Goal: Communication & Community: Answer question/provide support

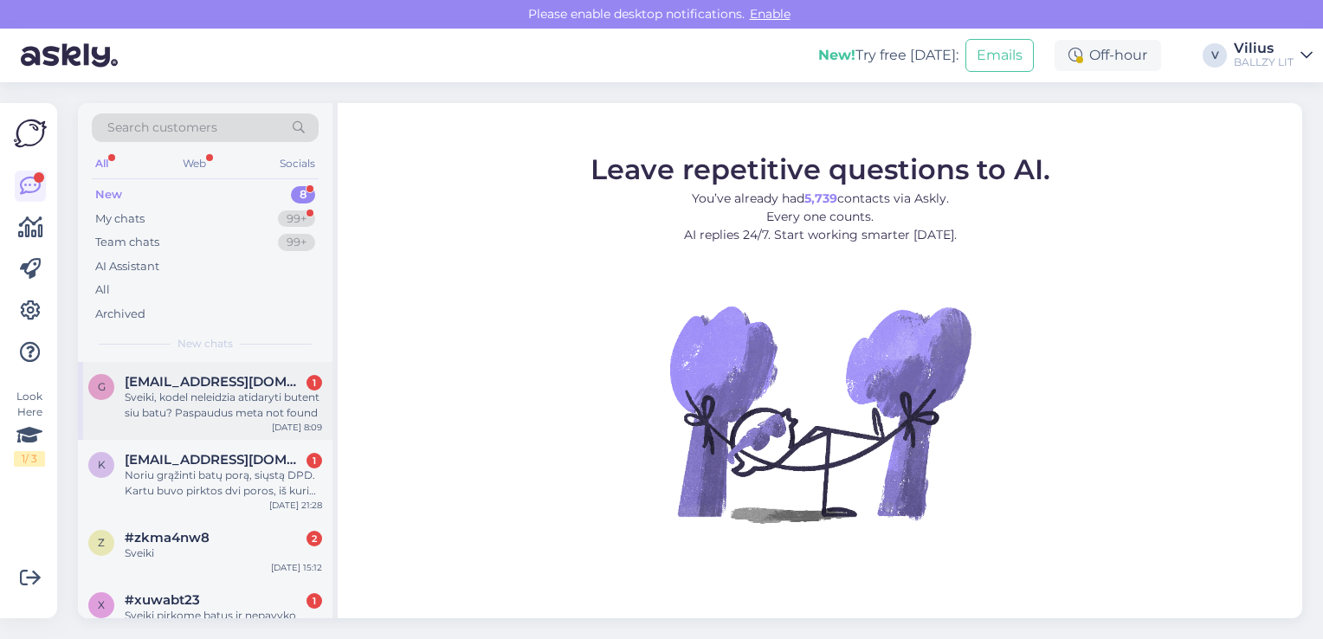
click at [223, 411] on div "Sveiki, kodel neleidzia atidaryti butent siu batu? Paspaudus meta not found" at bounding box center [223, 405] width 197 height 31
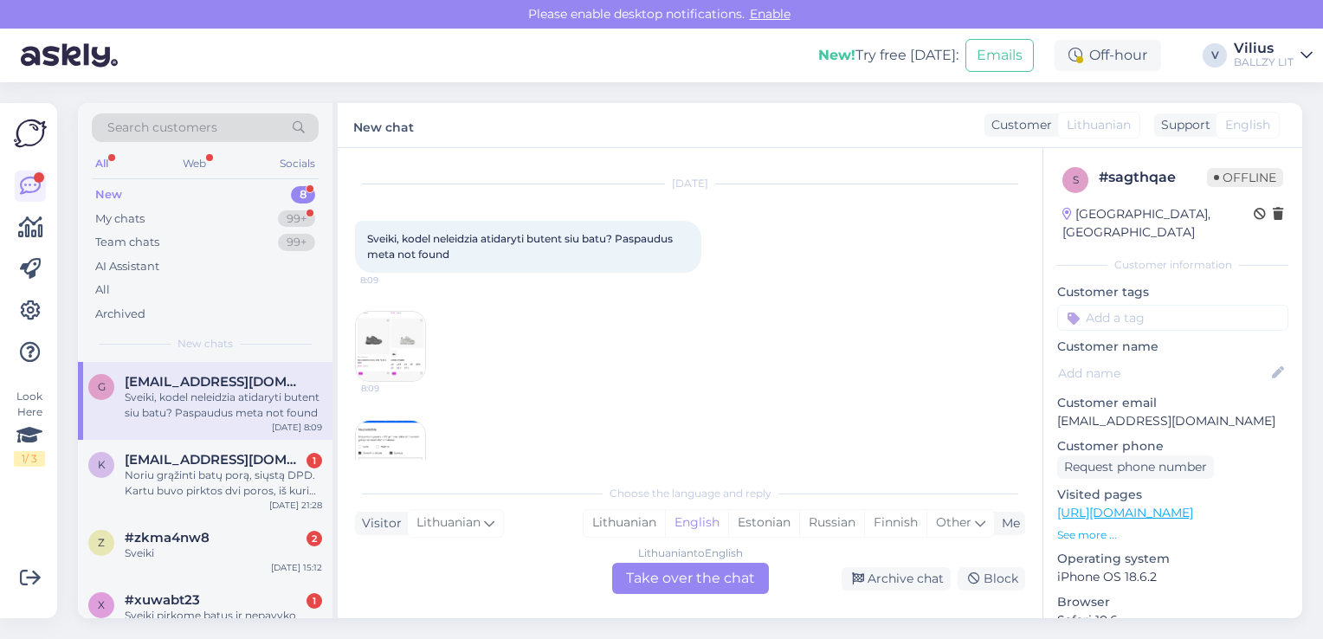
scroll to position [85, 0]
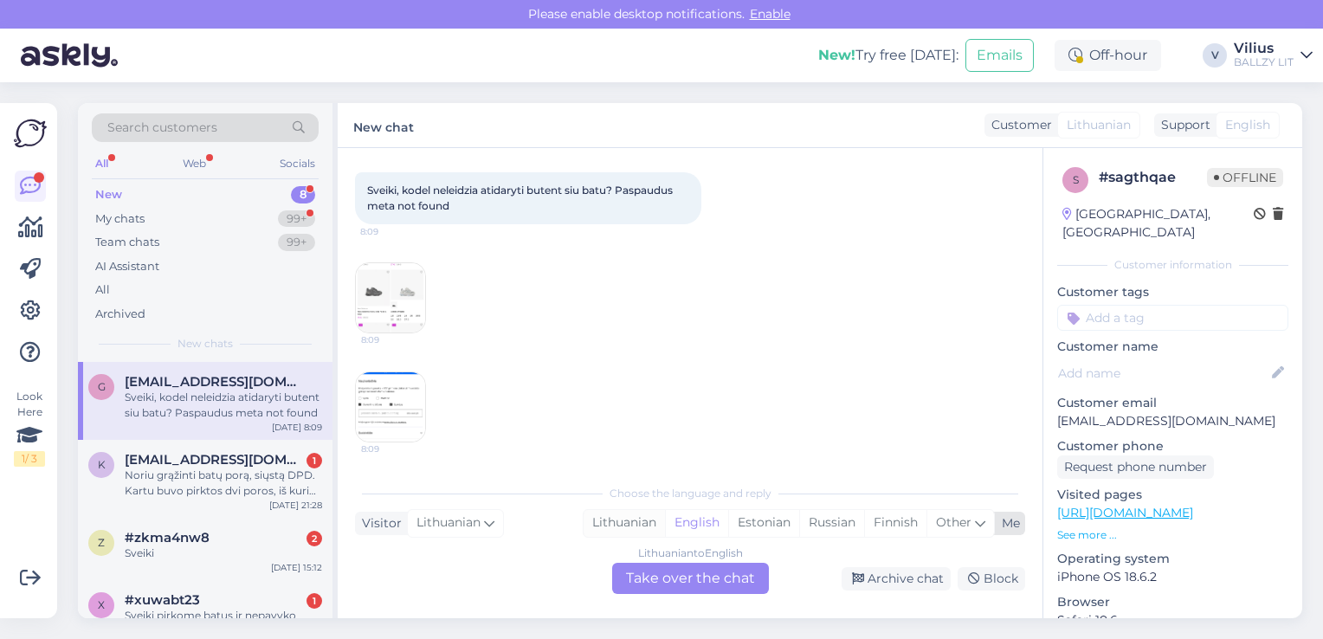
click at [614, 518] on div "Lithuanian" at bounding box center [624, 523] width 81 height 26
click at [676, 586] on div "Lithuanian to Lithuanian Take over the chat" at bounding box center [690, 578] width 157 height 31
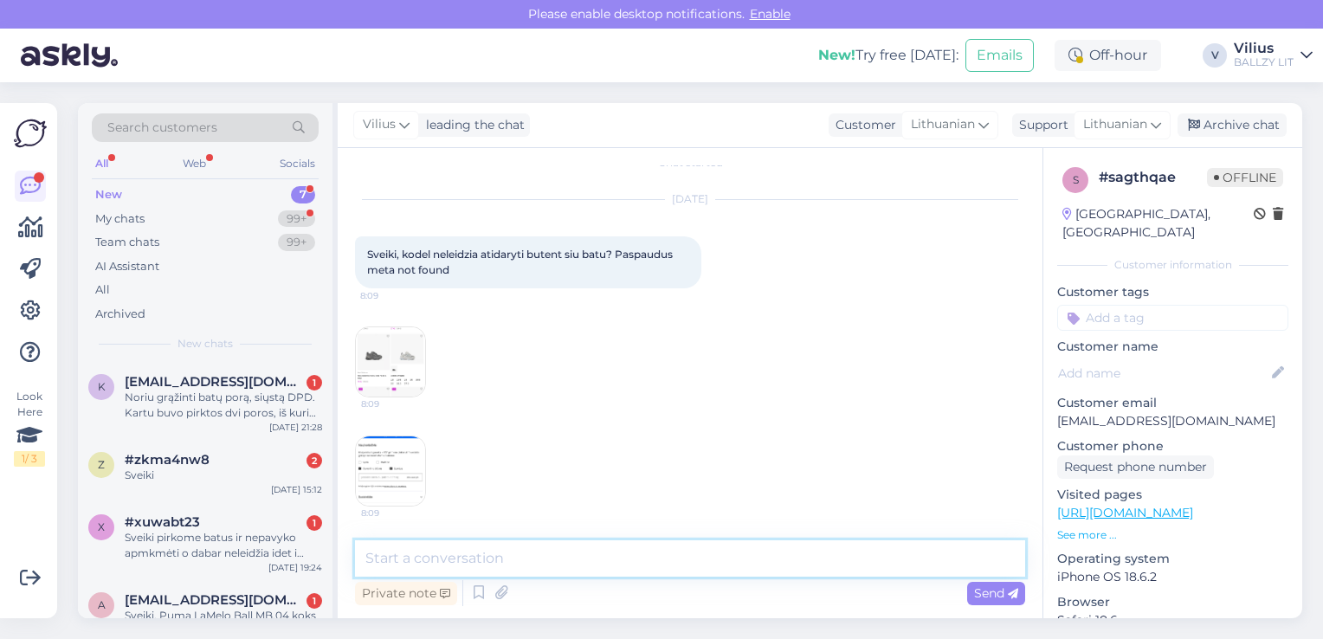
click at [609, 561] on textarea at bounding box center [690, 558] width 670 height 36
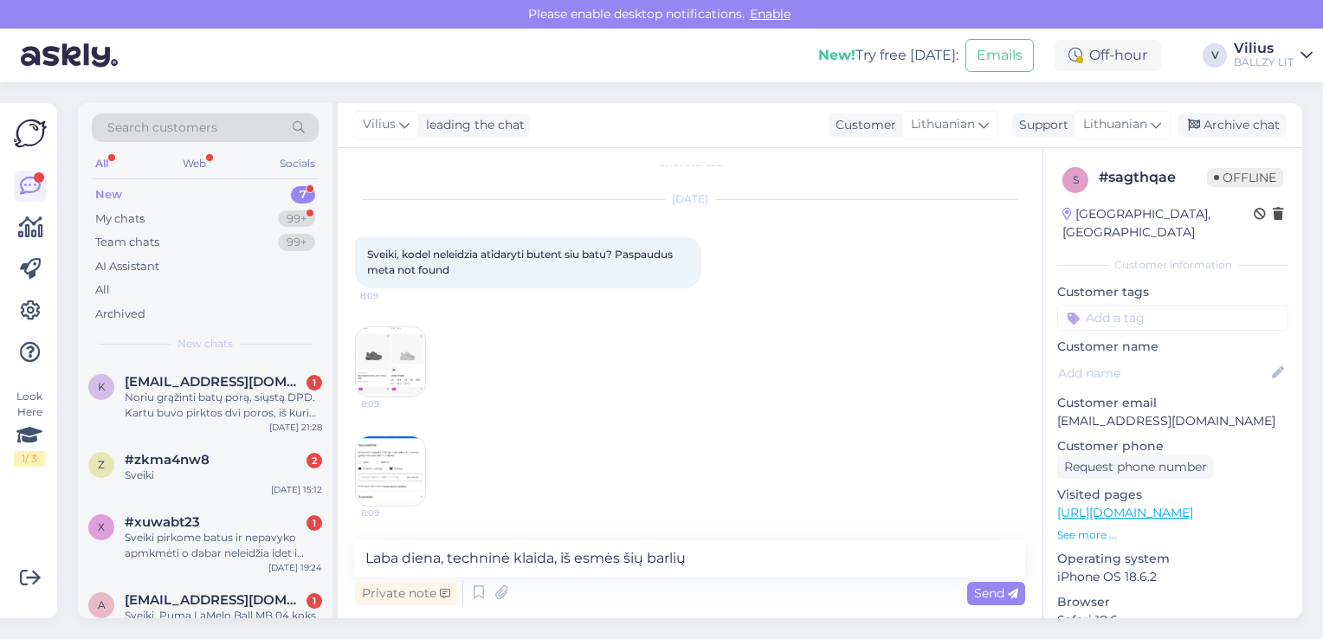
click at [420, 348] on img at bounding box center [390, 361] width 69 height 69
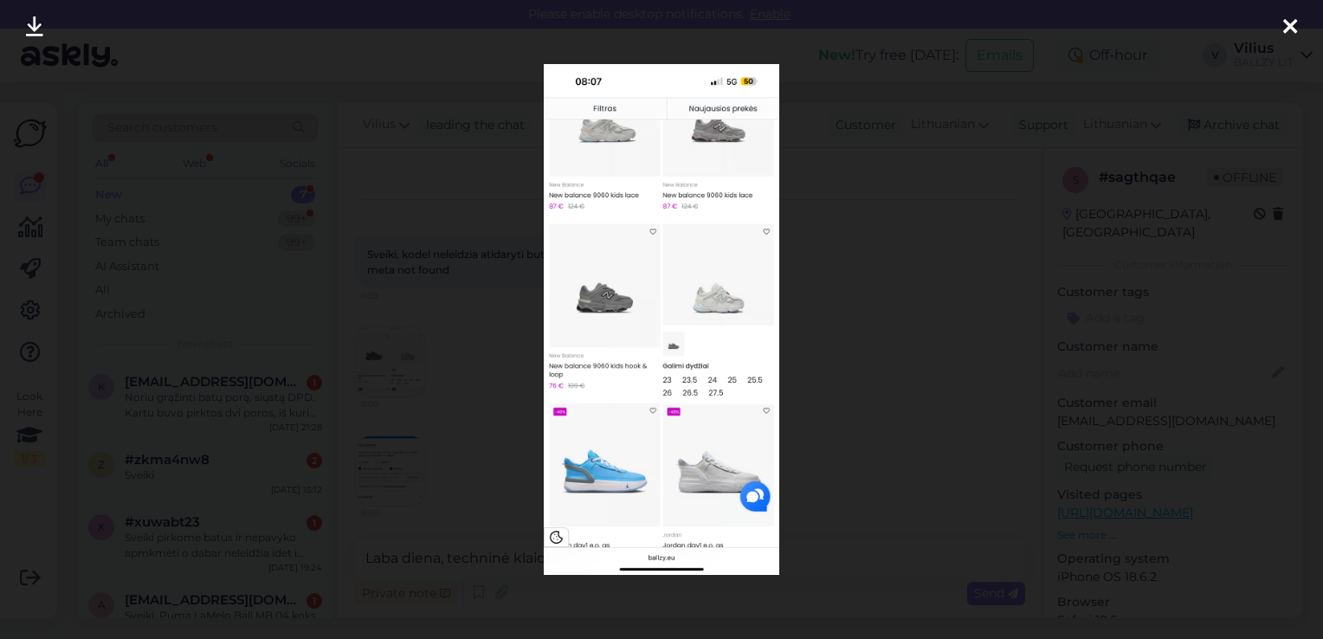
click at [481, 322] on div at bounding box center [661, 319] width 1323 height 639
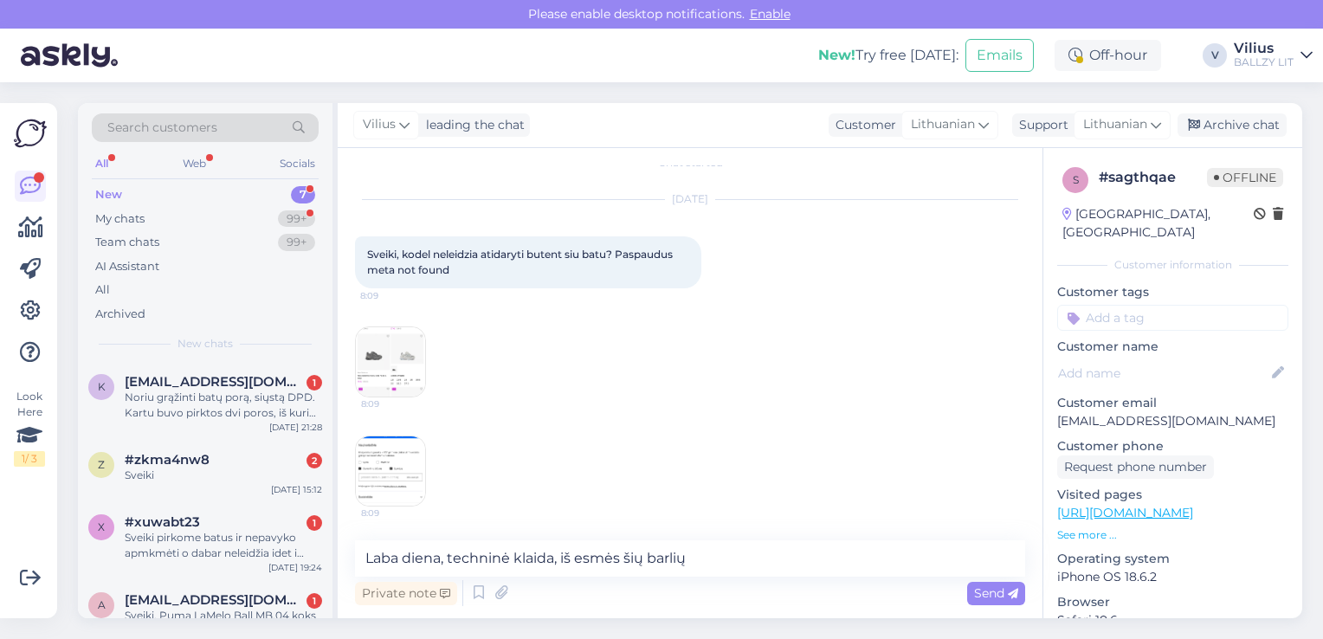
click at [407, 469] on img at bounding box center [390, 471] width 69 height 69
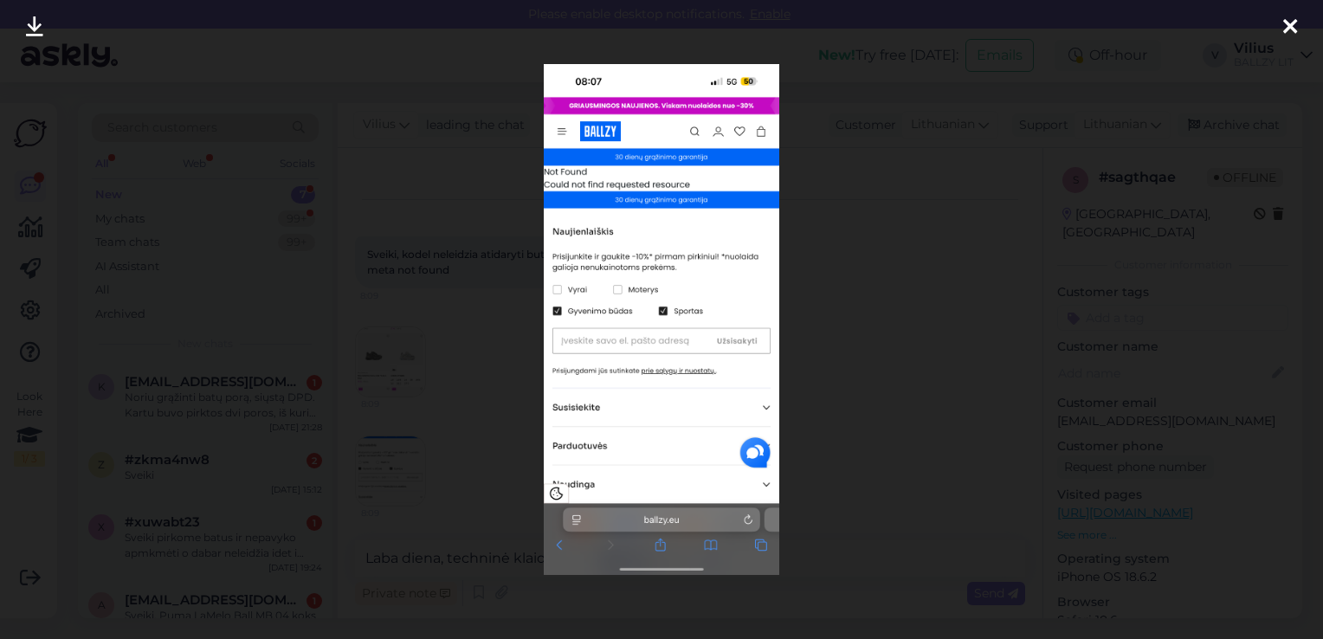
click at [483, 365] on div at bounding box center [661, 319] width 1323 height 639
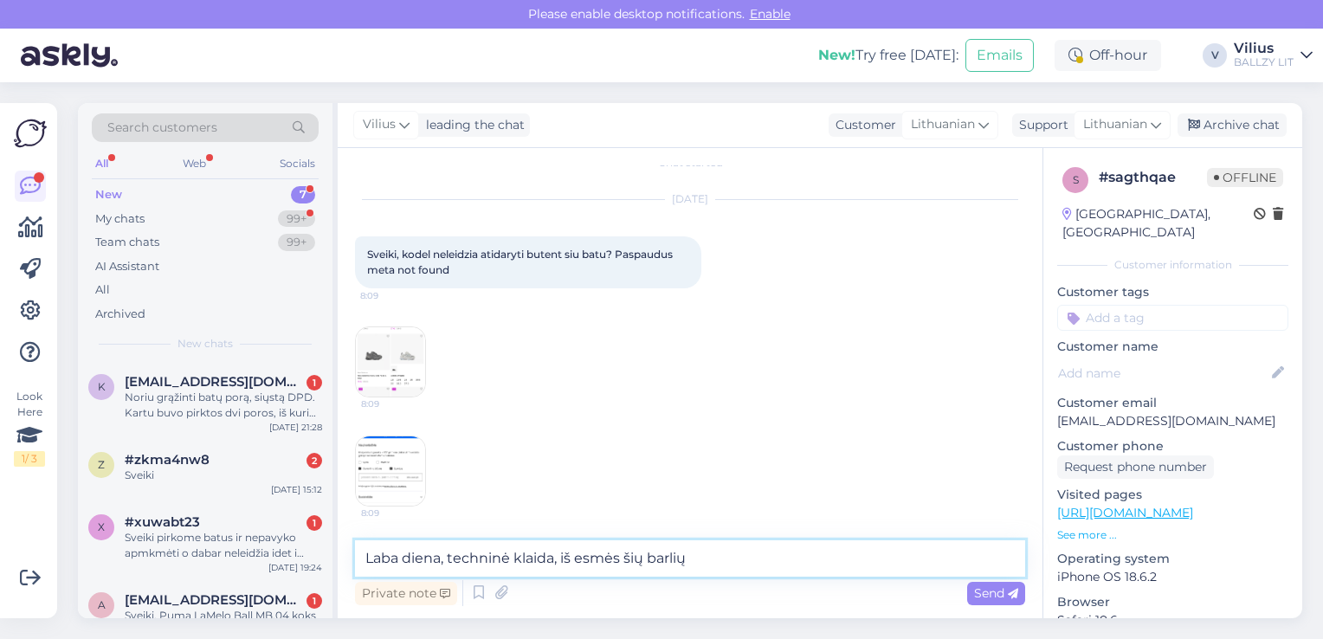
click at [731, 566] on textarea "Laba diena, techninė klaida, iš esmės šių barlių" at bounding box center [690, 558] width 670 height 36
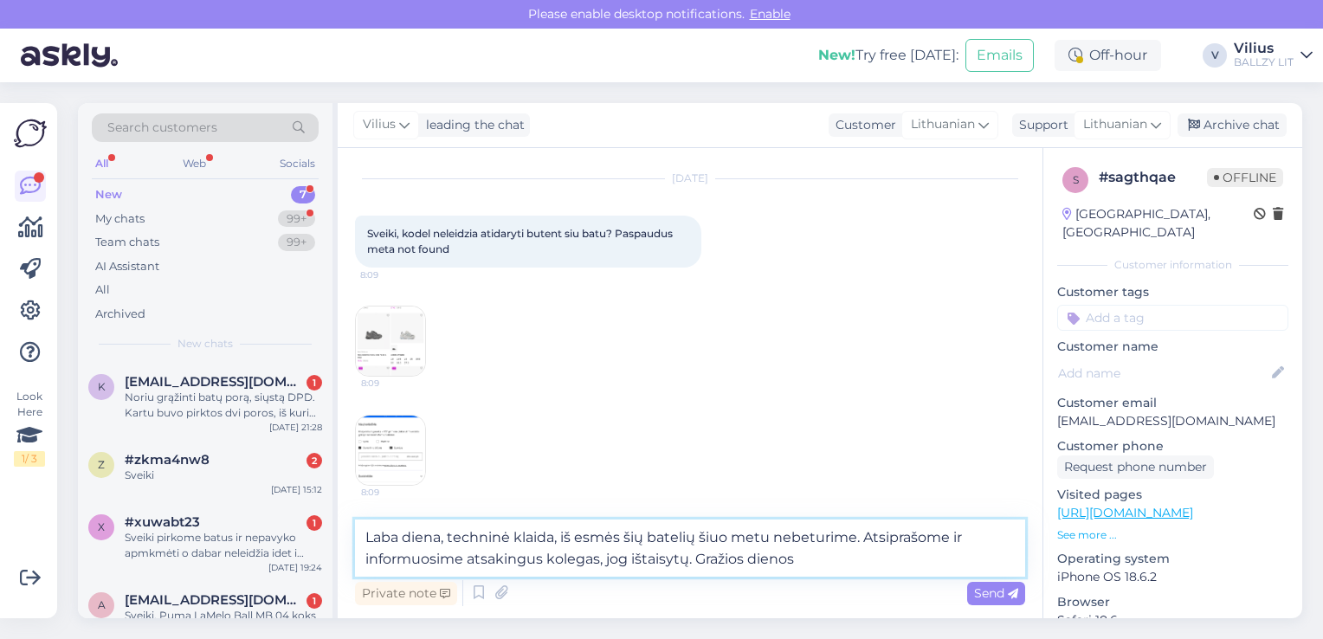
type textarea "Laba diena, techninė klaida, iš esmės šių batelių šiuo metu nebeturime. Atsipra…"
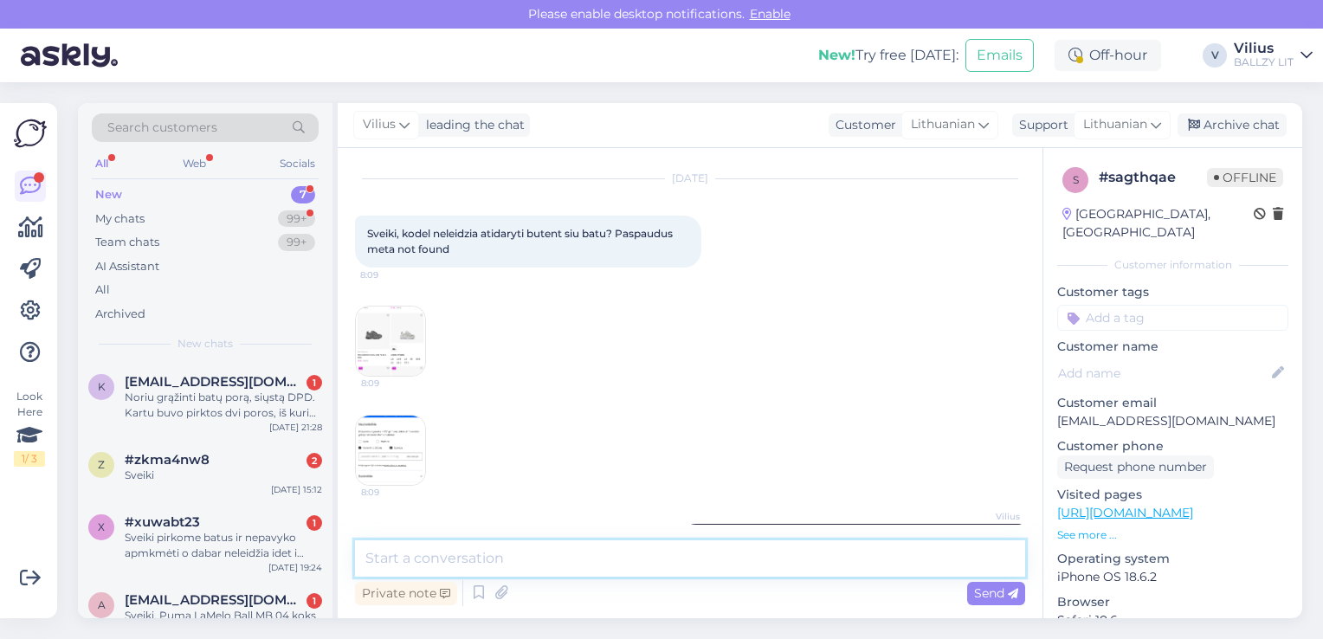
scroll to position [126, 0]
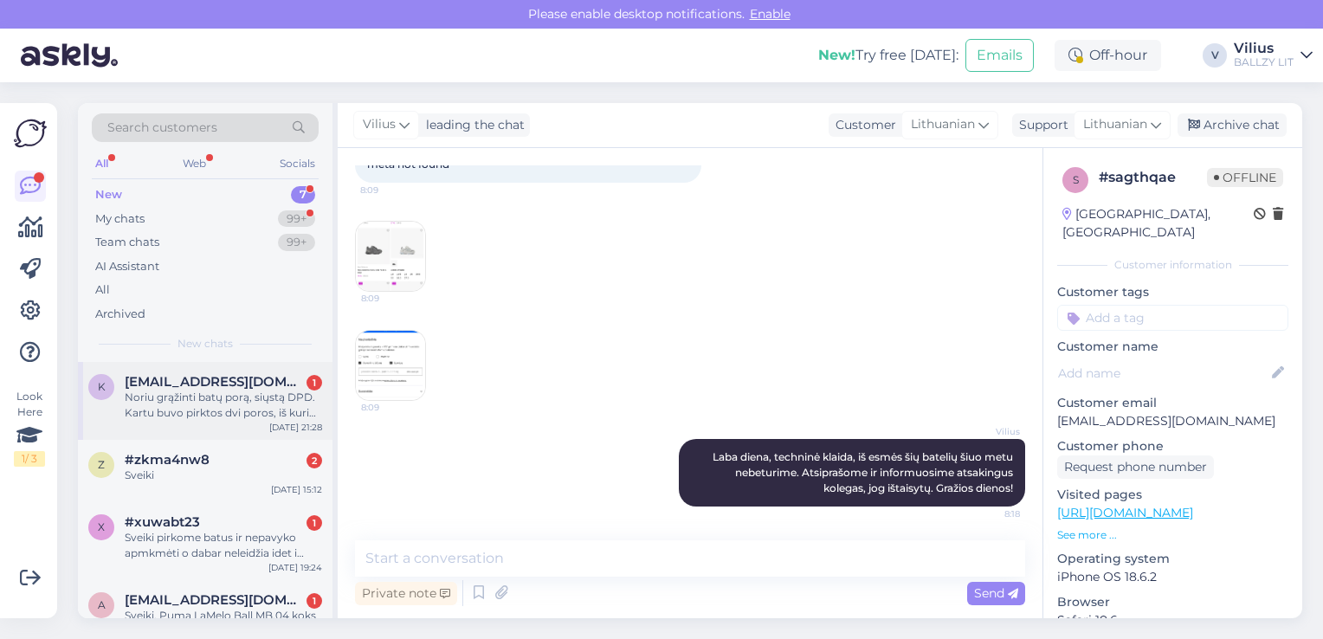
click at [218, 405] on div "Noriu grąžinti batų porą, siųstą DPD. Kartu buvo pirktos dvi poros, iš kurių ti…" at bounding box center [223, 405] width 197 height 31
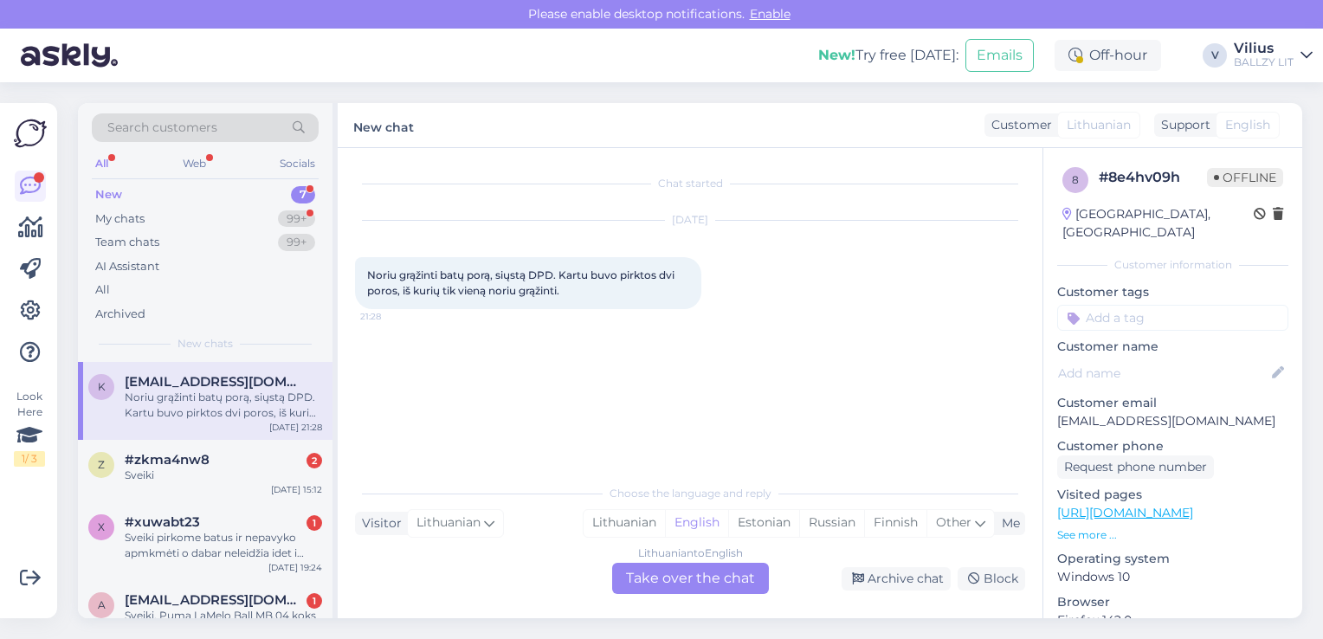
scroll to position [0, 0]
click at [653, 526] on div "Lithuanian" at bounding box center [624, 523] width 81 height 26
click at [684, 579] on div "Lithuanian to Lithuanian Take over the chat" at bounding box center [690, 578] width 157 height 31
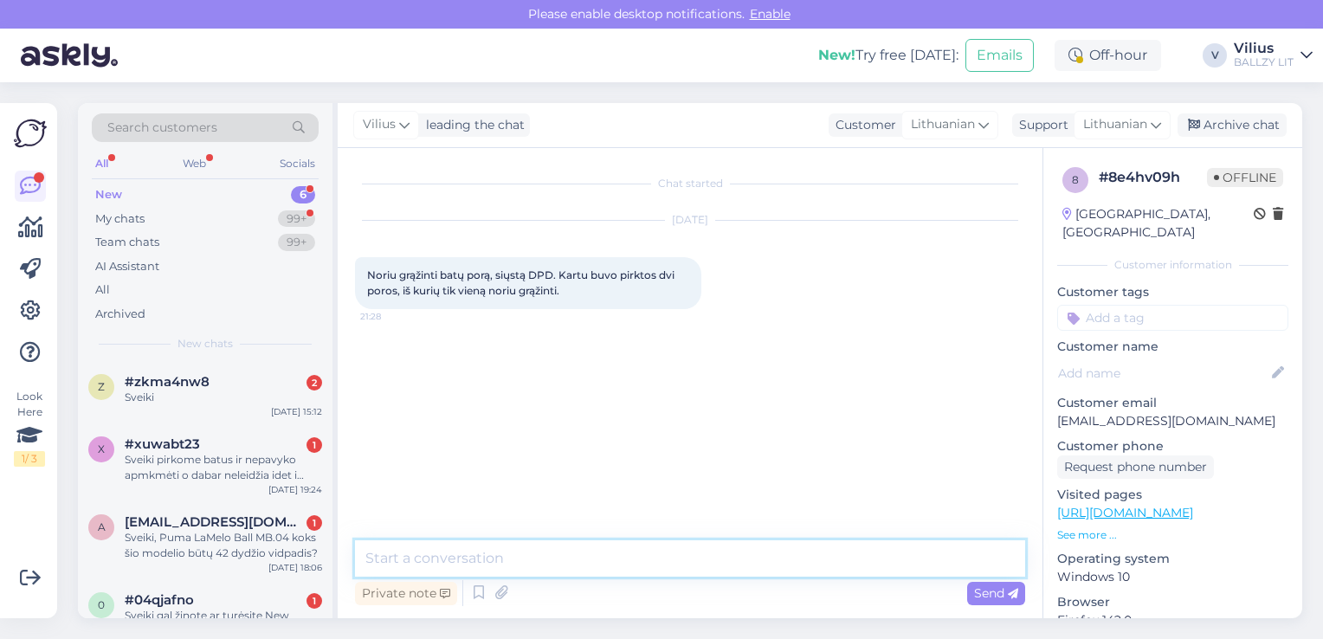
click at [584, 556] on textarea at bounding box center [690, 558] width 670 height 36
paste textarea "[URL][DOMAIN_NAME]"
type textarea "Laba diena, grąžinimo taisykles rasite čia: [URL][DOMAIN_NAME]"
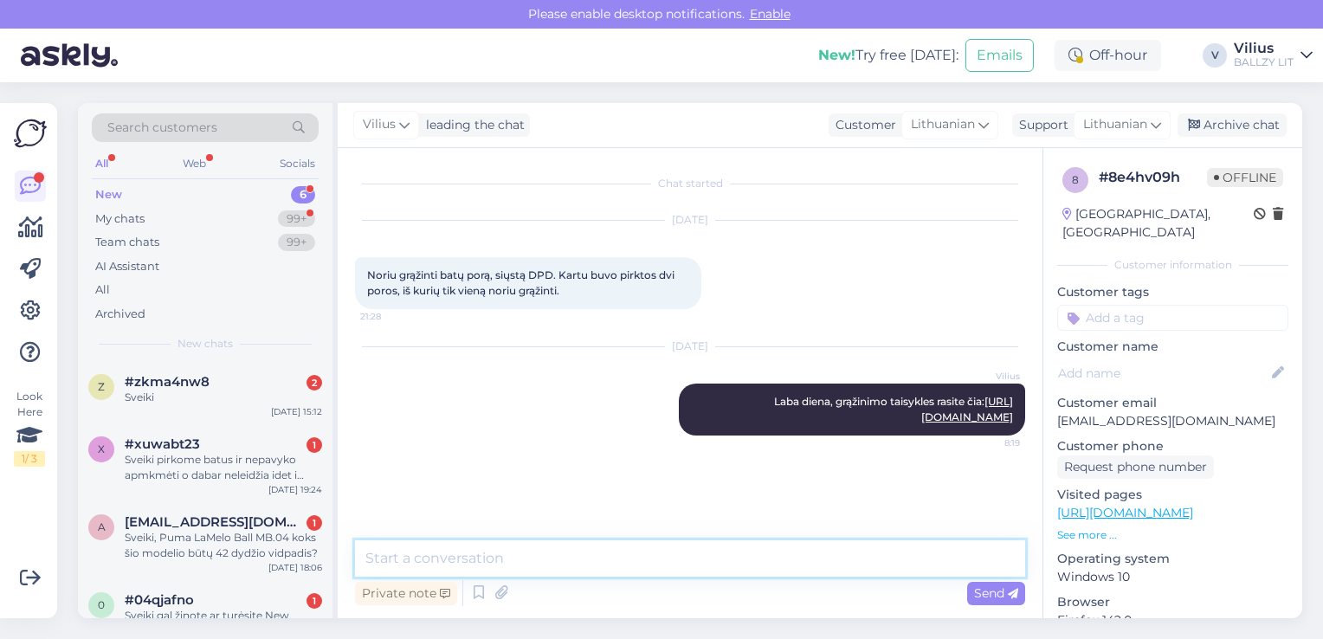
type textarea "n"
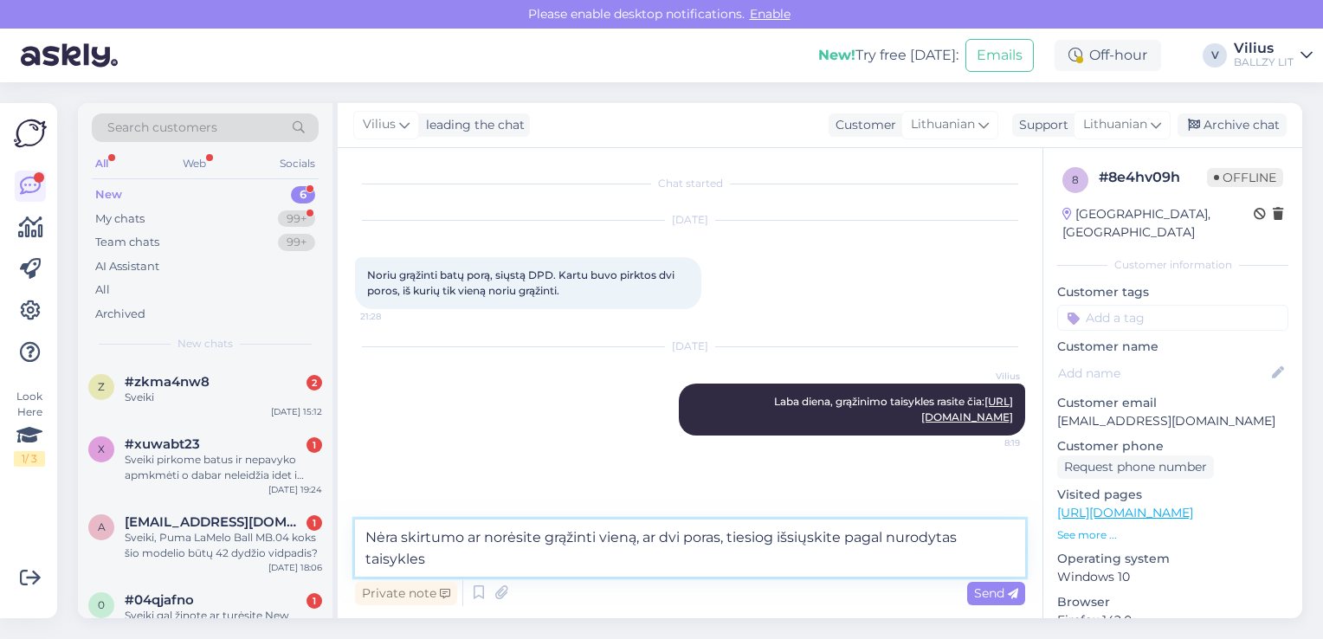
type textarea "Nėra skirtumo ar norėsite grąžinti vieną, ar dvi poras, tiesiog išsiųskite paga…"
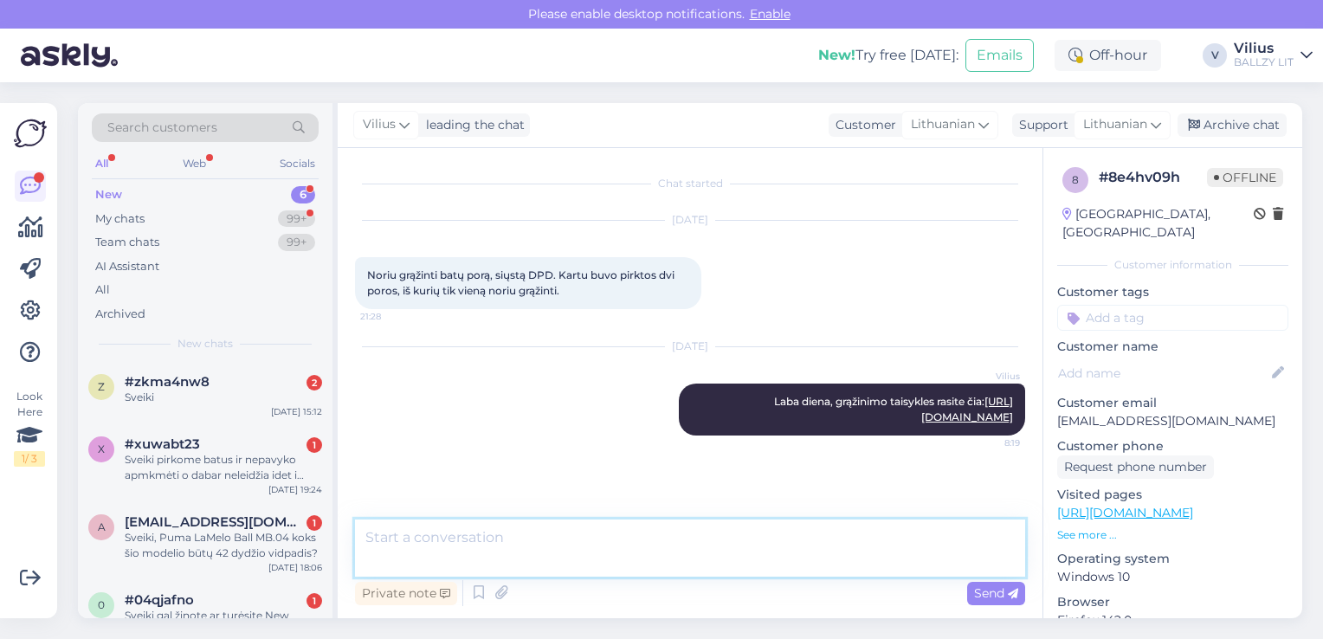
scroll to position [20, 0]
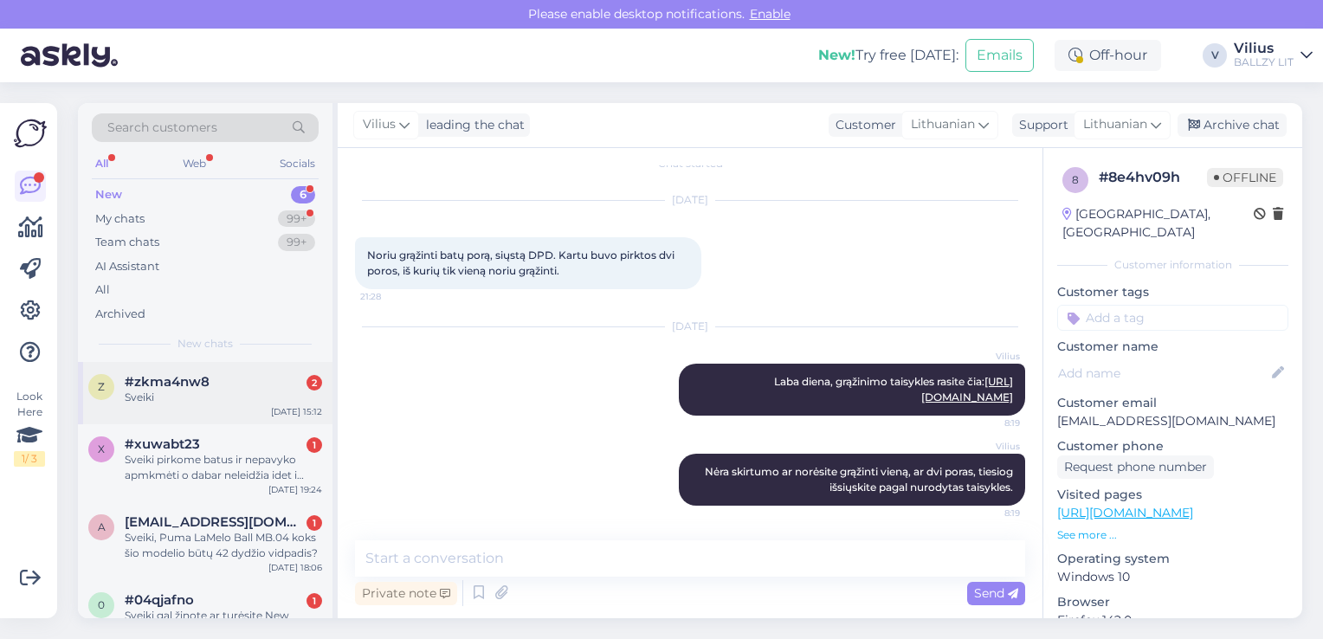
click at [204, 399] on div "Sveiki" at bounding box center [223, 398] width 197 height 16
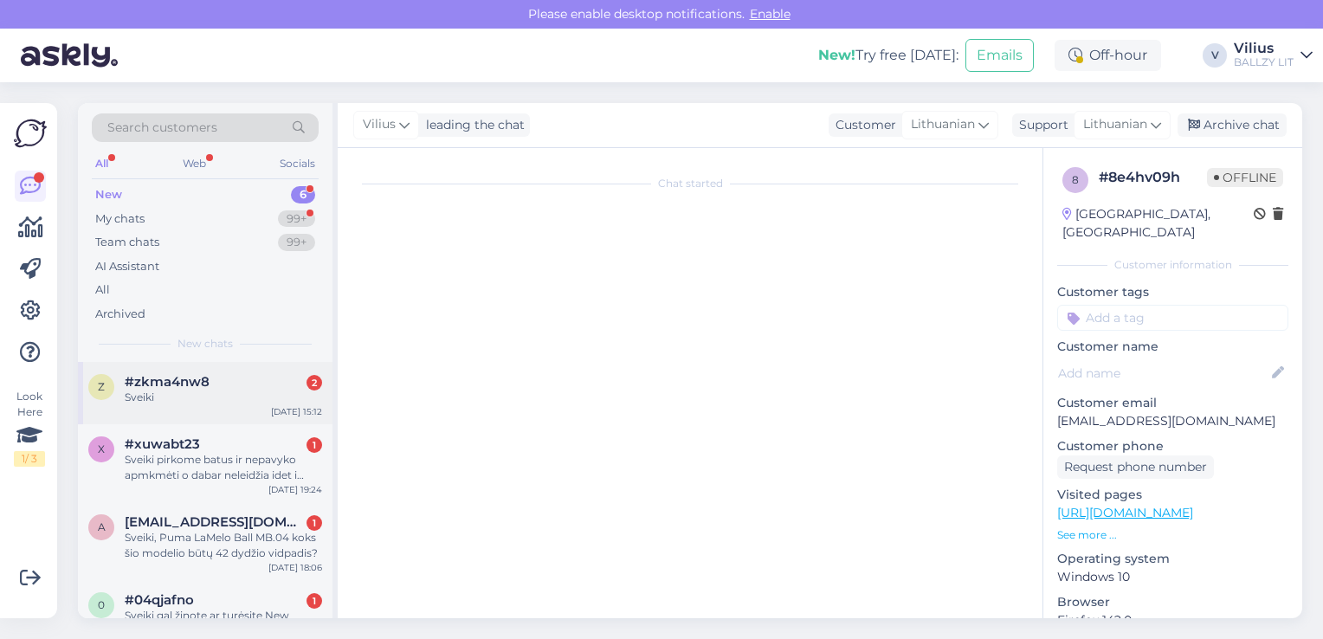
scroll to position [0, 0]
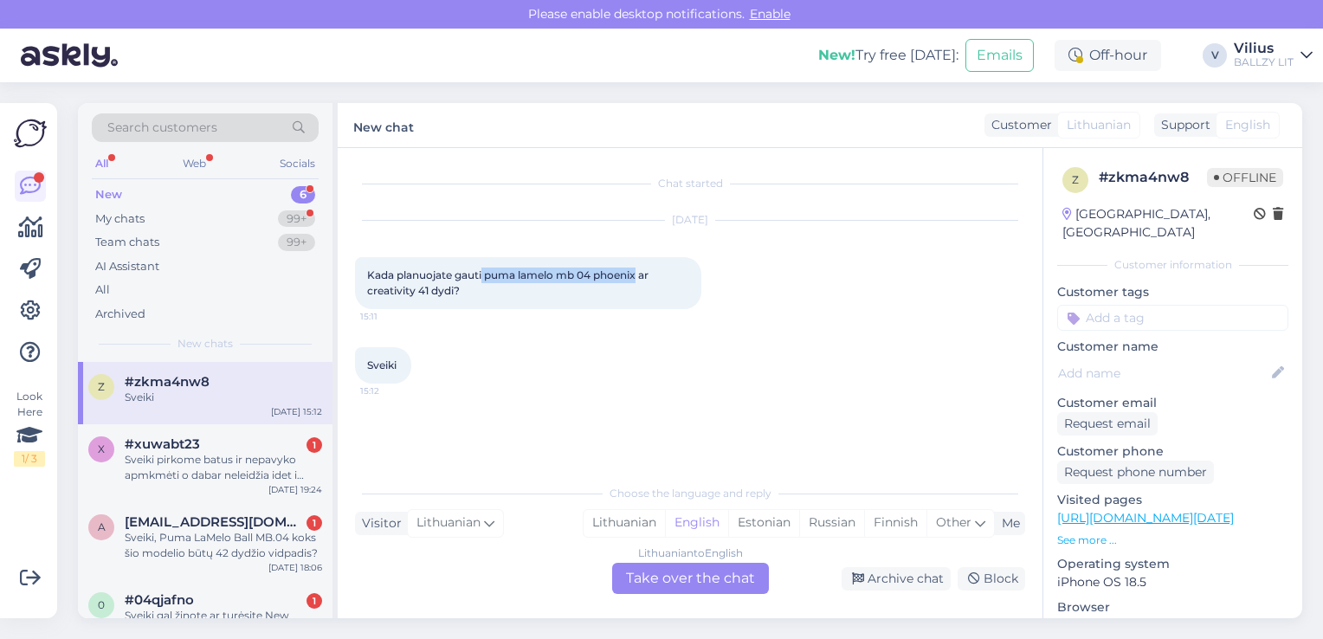
drag, startPoint x: 484, startPoint y: 275, endPoint x: 637, endPoint y: 275, distance: 153.3
click at [637, 275] on span "Kada planuojate gauti puma lamelo mb 04 phoenix ar creativity 41 dydi?" at bounding box center [509, 282] width 284 height 29
copy span "puma lamelo mb 04 phoenix"
click at [624, 518] on div "Lithuanian" at bounding box center [624, 523] width 81 height 26
click at [657, 572] on div "Lithuanian to Lithuanian Take over the chat" at bounding box center [690, 578] width 157 height 31
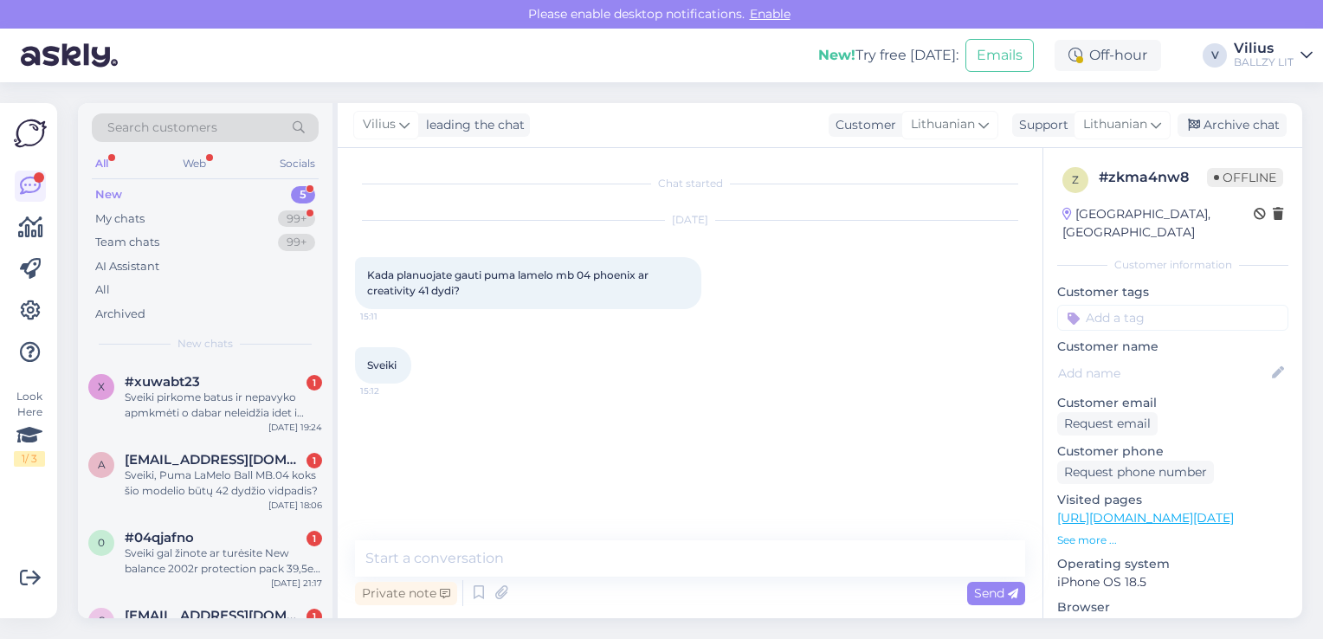
click at [606, 537] on div "Chat started [DATE] Kada planuojate gauti puma lamelo mb 04 phoenix ar creativi…" at bounding box center [690, 383] width 705 height 470
click at [627, 577] on div "Private note Send" at bounding box center [690, 593] width 670 height 33
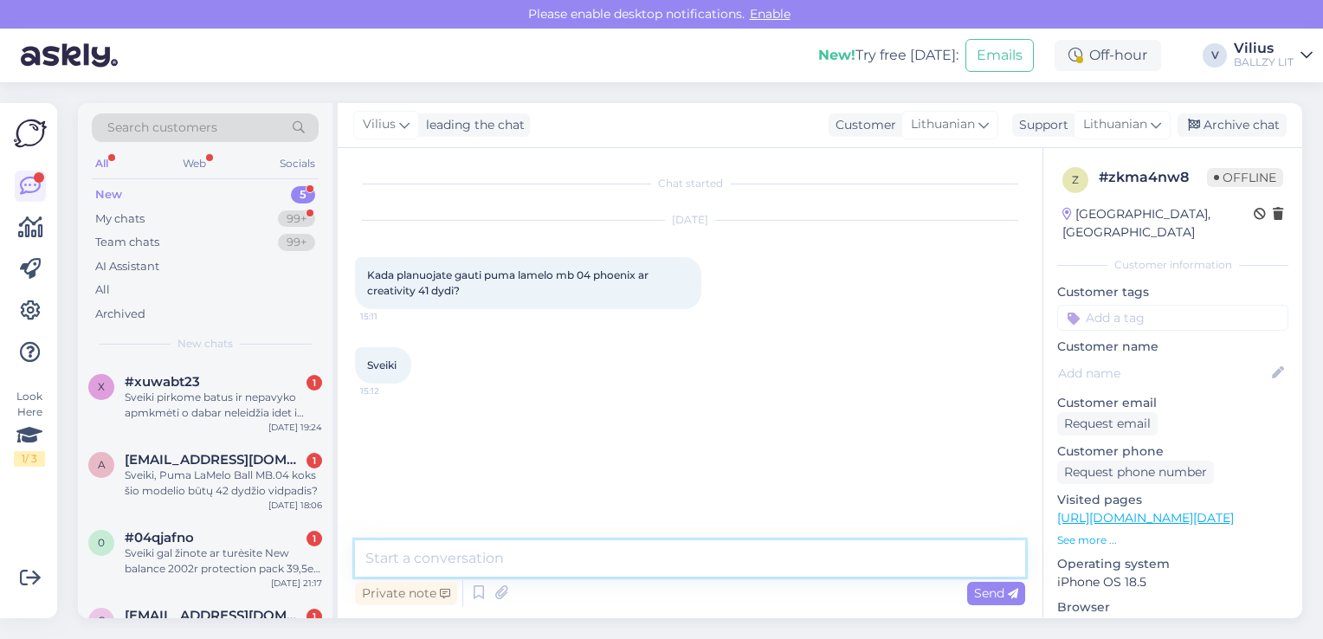
click at [585, 556] on textarea at bounding box center [690, 558] width 670 height 36
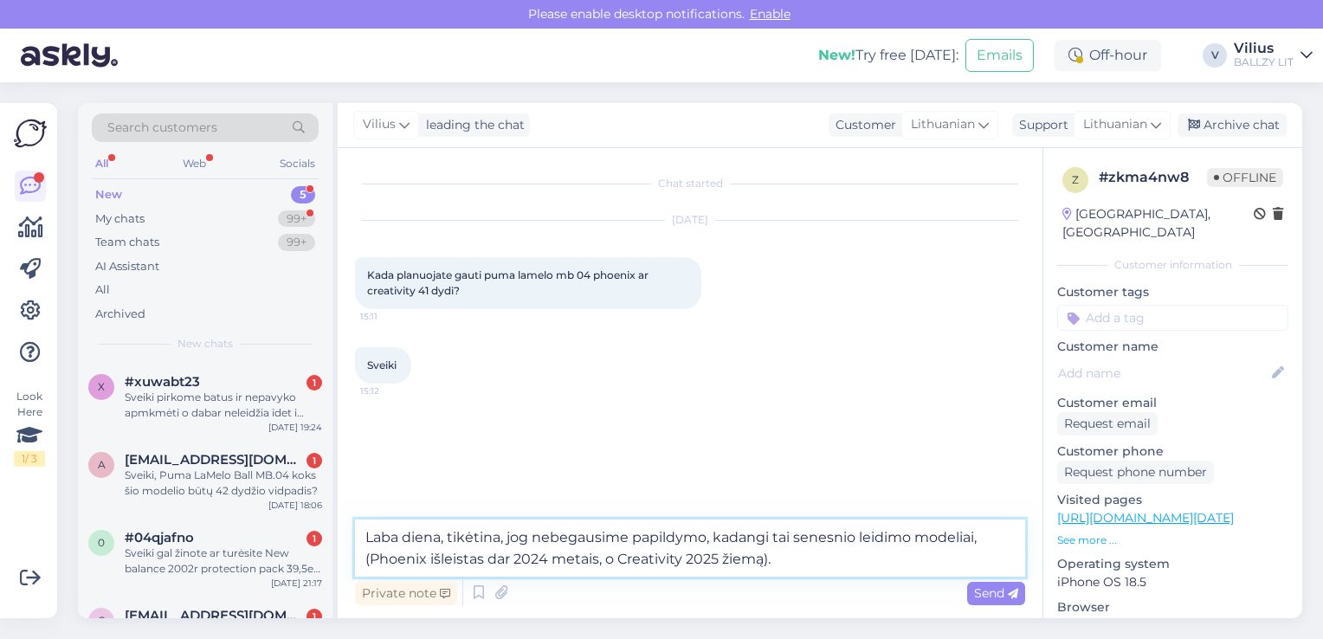
type textarea "Laba diena, tikėtina, jog nebegausime papildymo, kadangi tai senesnio leidimo m…"
click at [985, 592] on span "Send" at bounding box center [996, 593] width 44 height 16
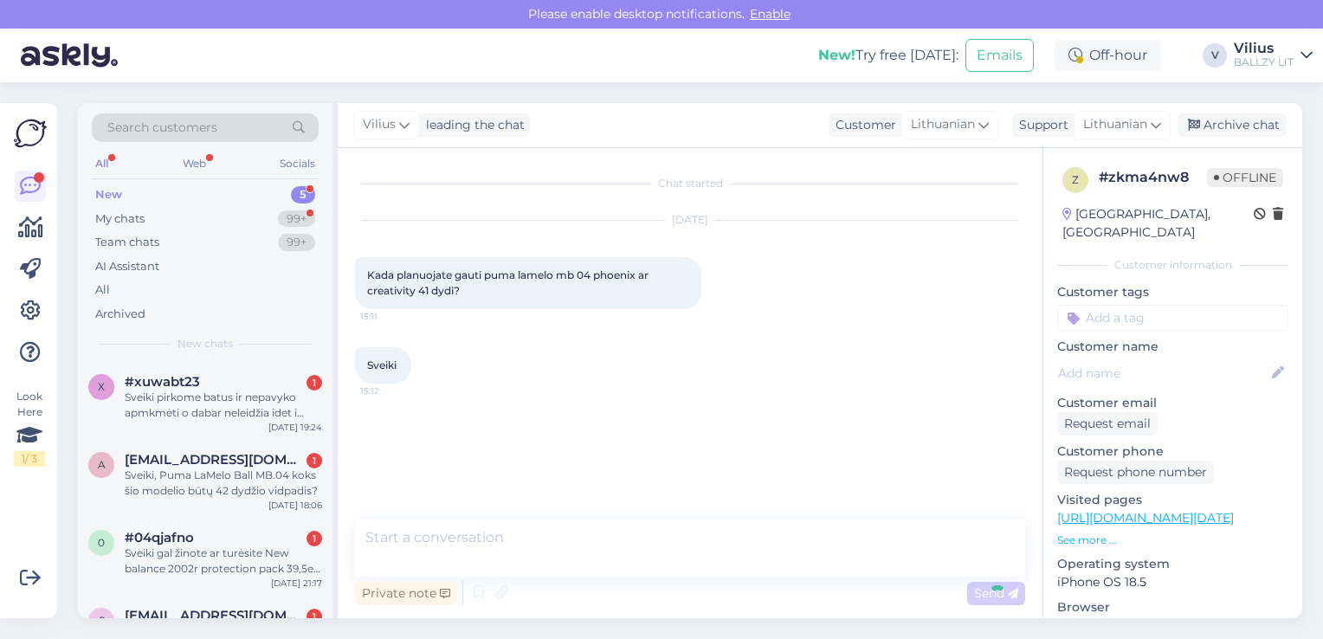
scroll to position [20, 0]
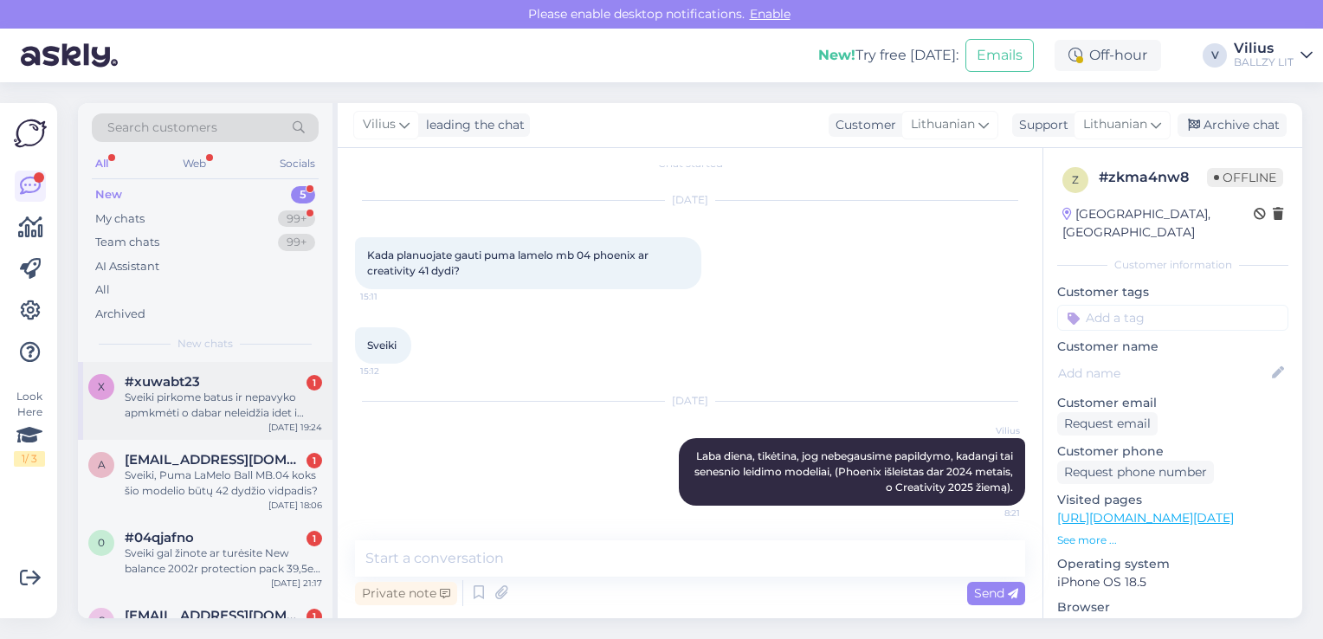
click at [217, 410] on div "Sveiki pirkome batus ir nepavyko apmkmėti o dabar neleidžia idet i krepšeli ka …" at bounding box center [223, 405] width 197 height 31
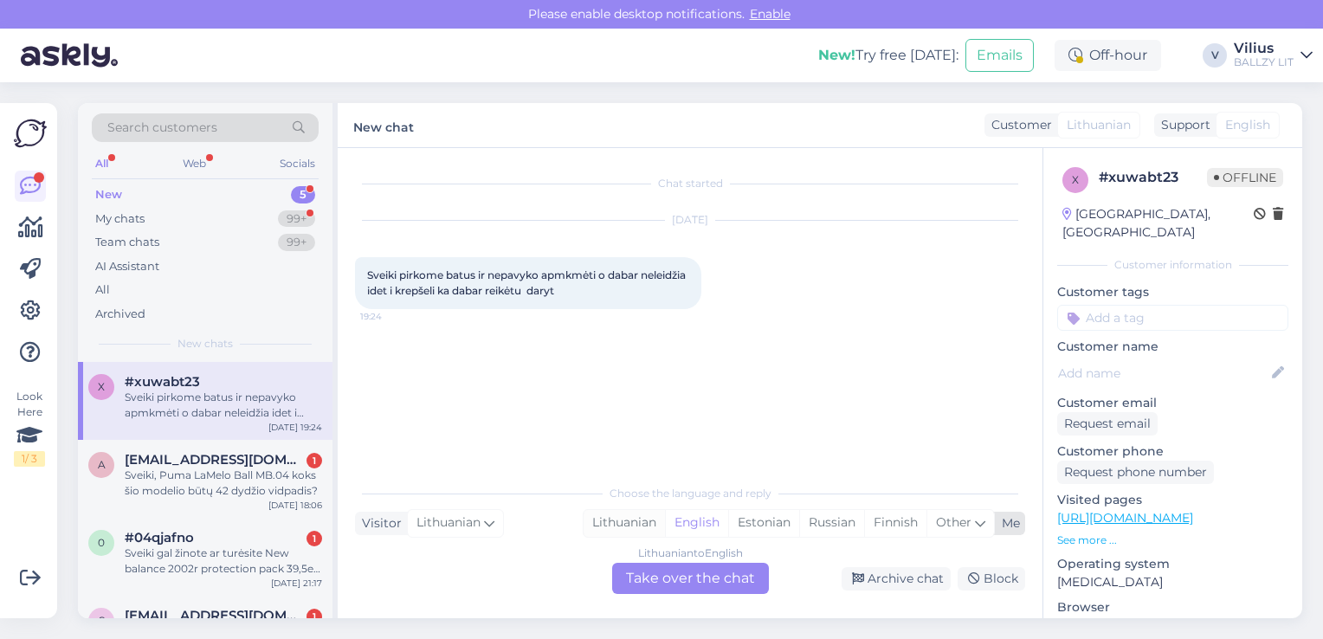
click at [624, 519] on div "Lithuanian" at bounding box center [624, 523] width 81 height 26
click at [651, 566] on div "Lithuanian to Lithuanian Take over the chat" at bounding box center [690, 578] width 157 height 31
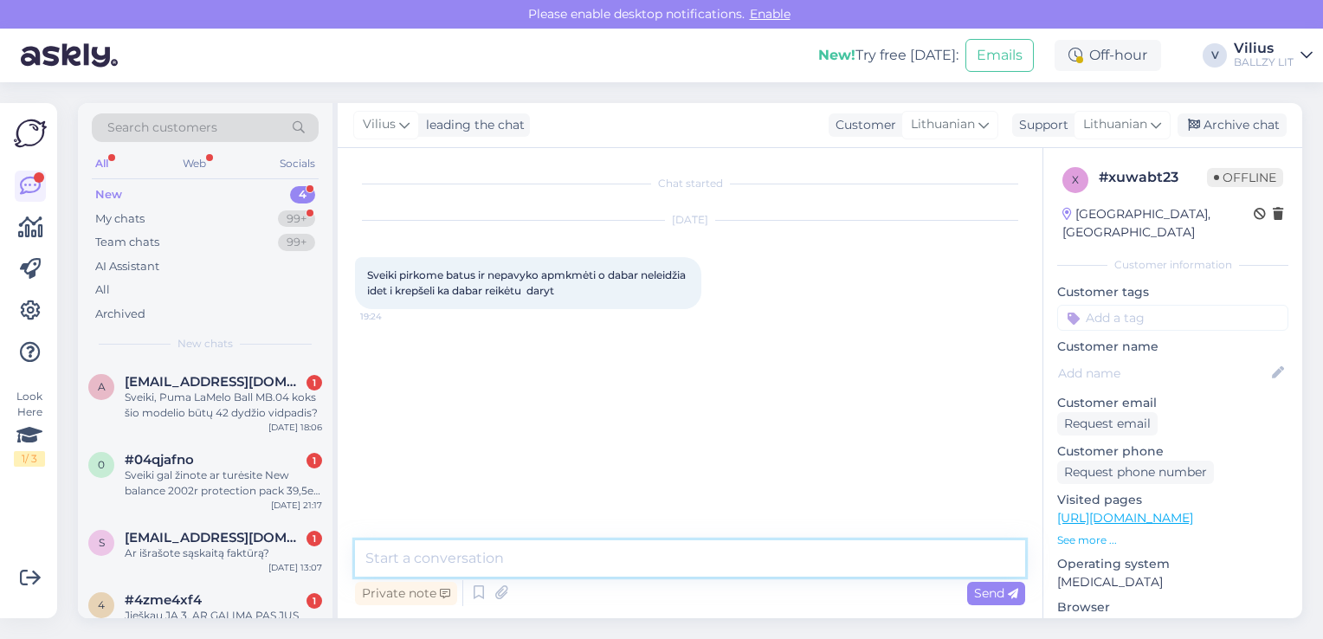
click at [640, 560] on textarea at bounding box center [690, 558] width 670 height 36
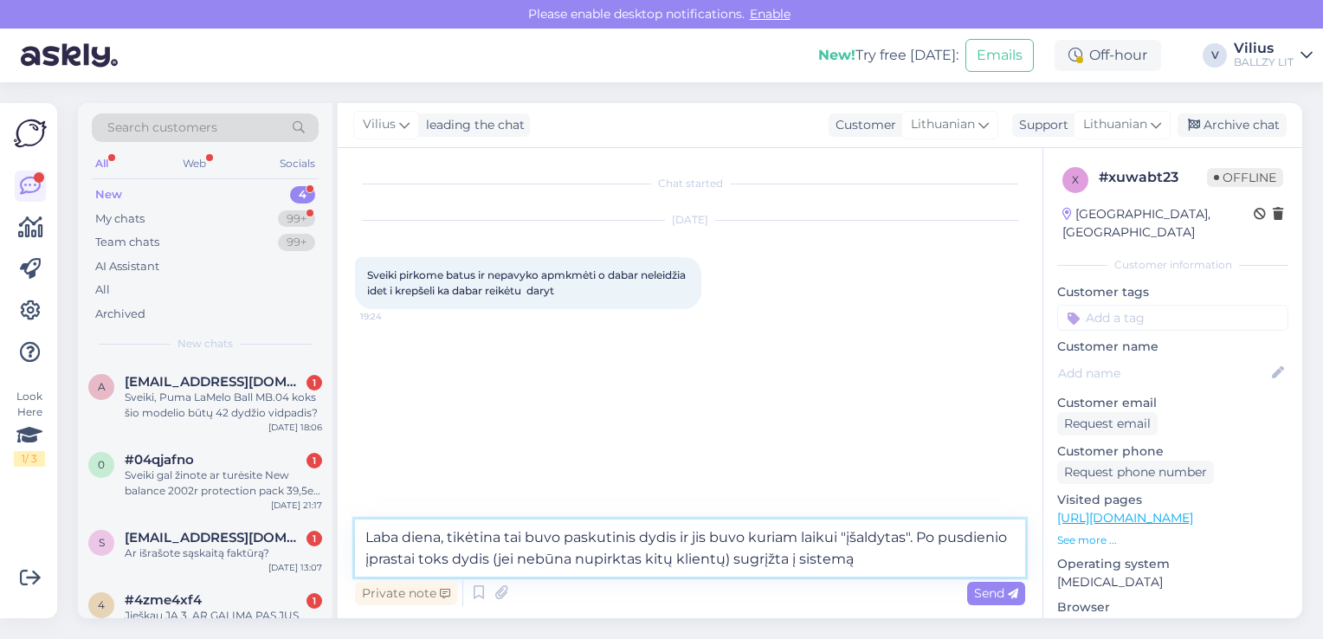
type textarea "Laba diena, tikėtina tai buvo paskutinis dydis ir jis buvo kuriam laikui "įšald…"
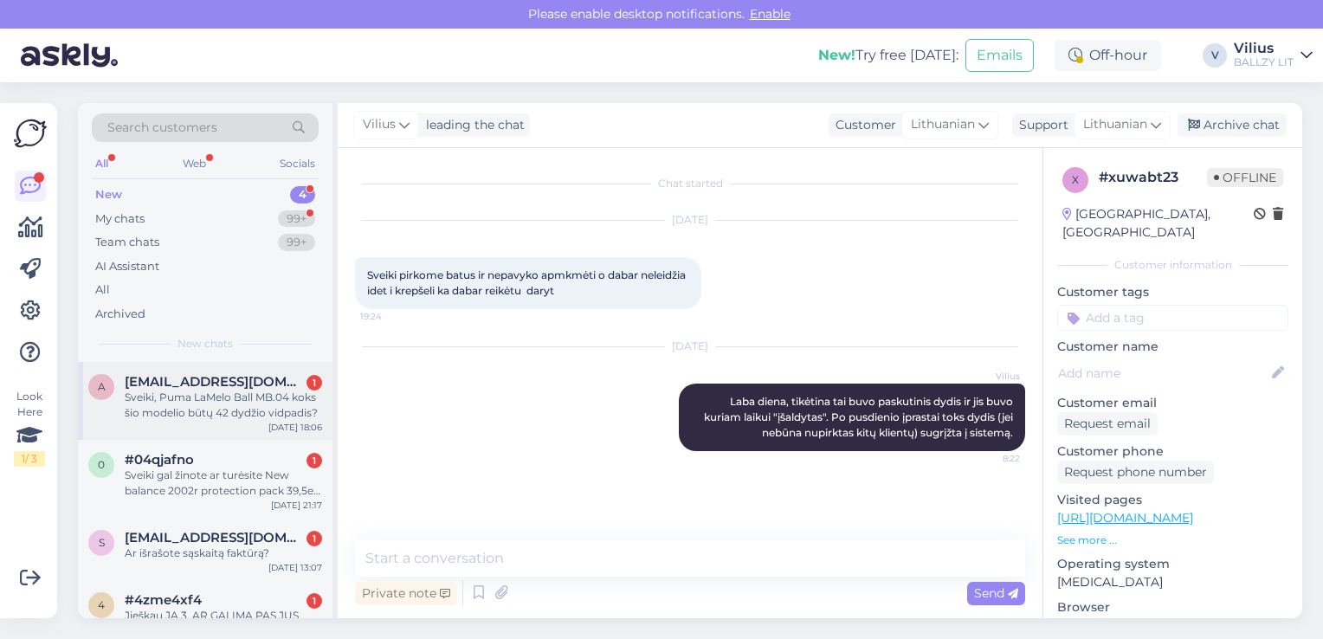
click at [210, 411] on div "Sveiki, Puma LaMelo Ball MB.04 koks šio modelio būtų 42 dydžio vidpadis?" at bounding box center [223, 405] width 197 height 31
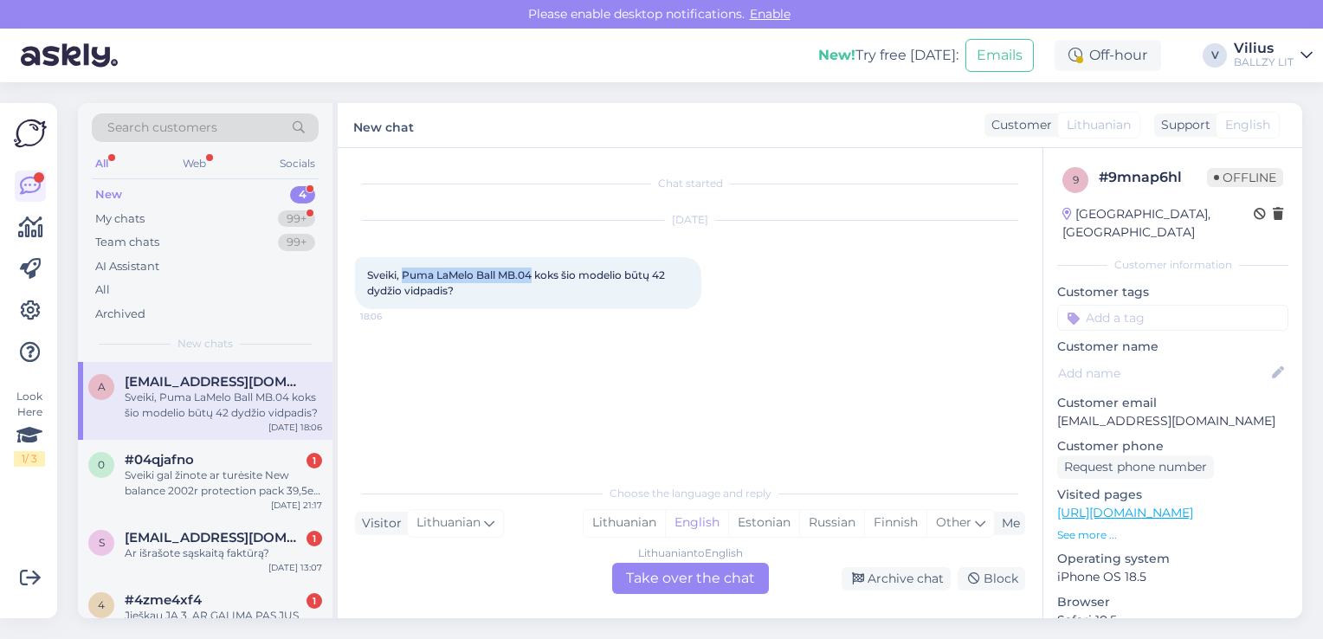
drag, startPoint x: 405, startPoint y: 270, endPoint x: 533, endPoint y: 275, distance: 127.4
click at [533, 275] on span "Sveiki, Puma LaMelo Ball MB.04 koks šio modelio būtų 42 dydžio vidpadis?" at bounding box center [517, 282] width 301 height 29
copy span "Puma LaMelo Ball MB.04"
click at [638, 527] on div "Lithuanian" at bounding box center [624, 523] width 81 height 26
click at [668, 588] on div "Lithuanian to Lithuanian Take over the chat" at bounding box center [690, 578] width 157 height 31
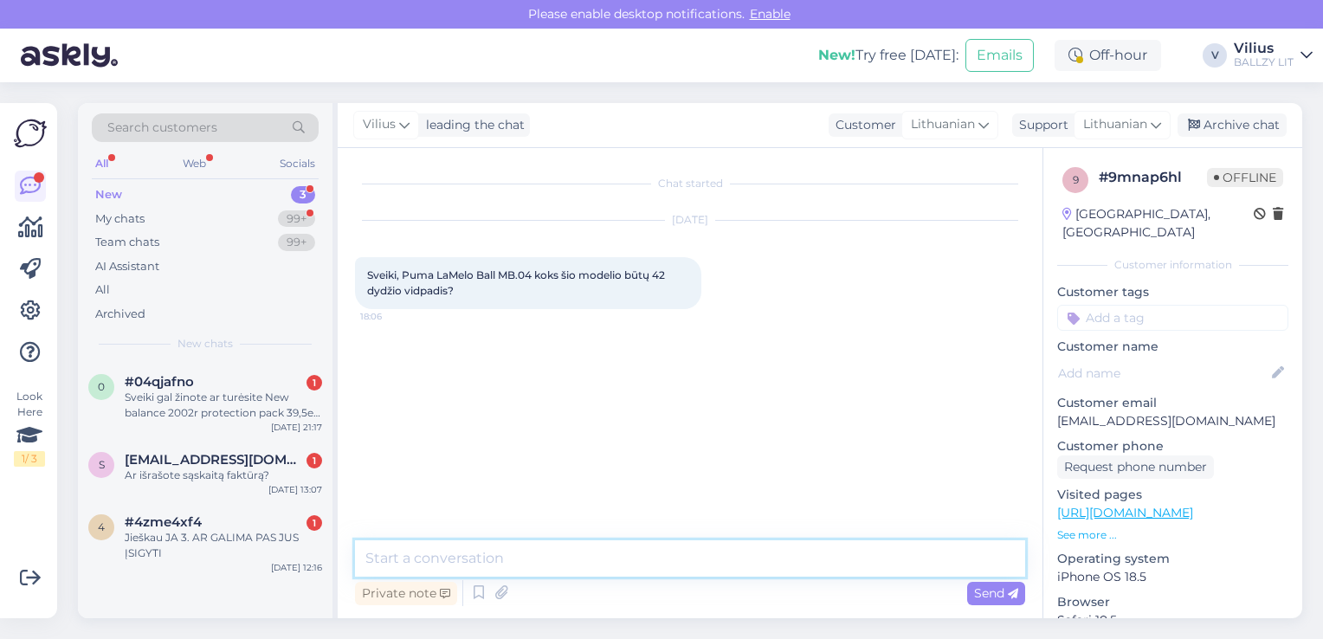
click at [618, 560] on textarea at bounding box center [690, 558] width 670 height 36
type textarea "Sveiki, gamintojas nurodo 27cm."
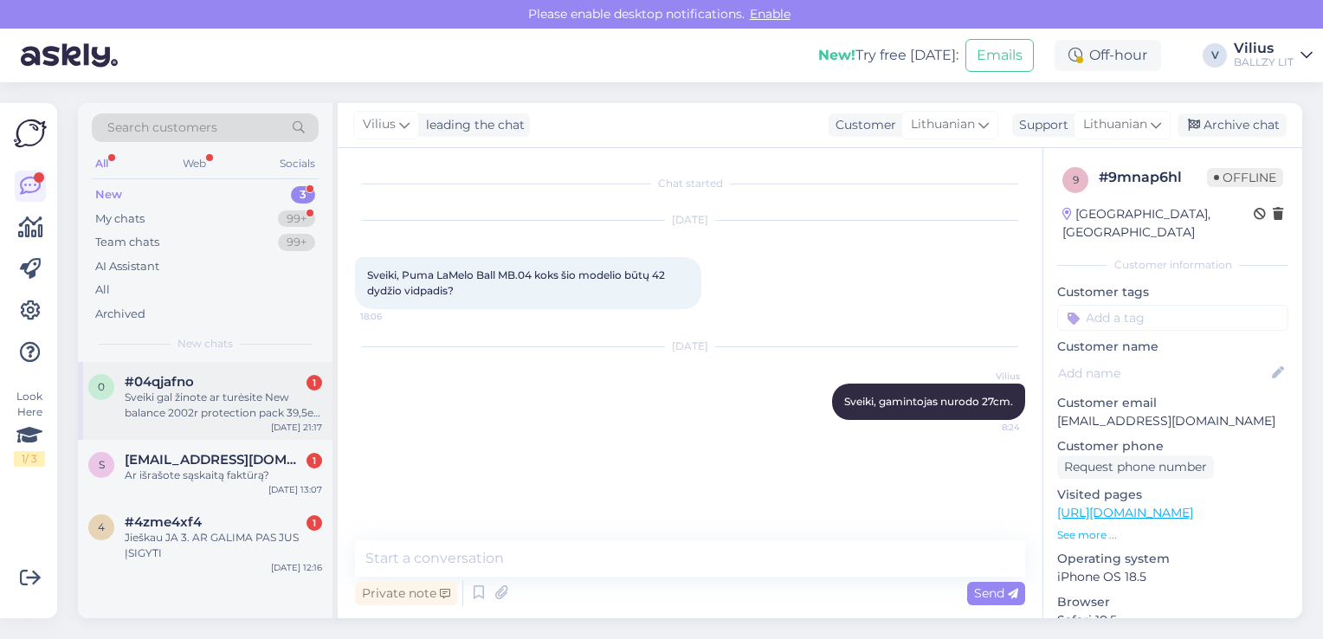
click at [229, 386] on div "#04qjafno 1" at bounding box center [223, 382] width 197 height 16
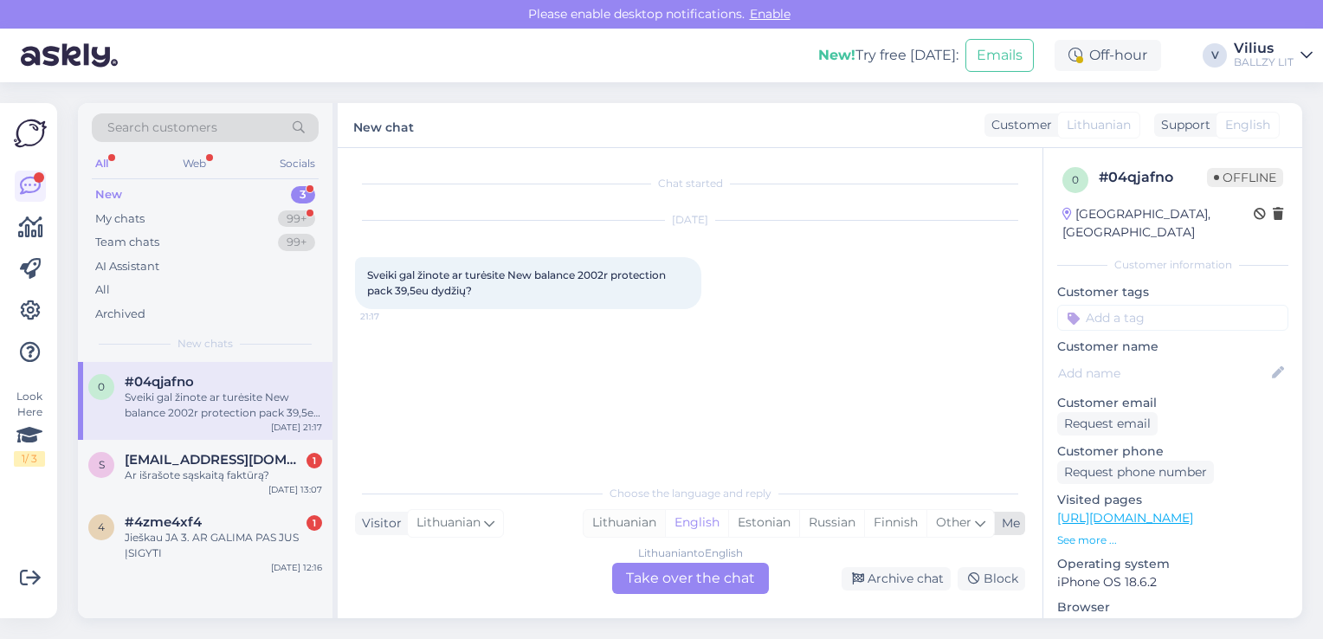
click at [623, 517] on div "Lithuanian" at bounding box center [624, 523] width 81 height 26
click at [662, 578] on div "Lithuanian to Lithuanian Take over the chat" at bounding box center [690, 578] width 157 height 31
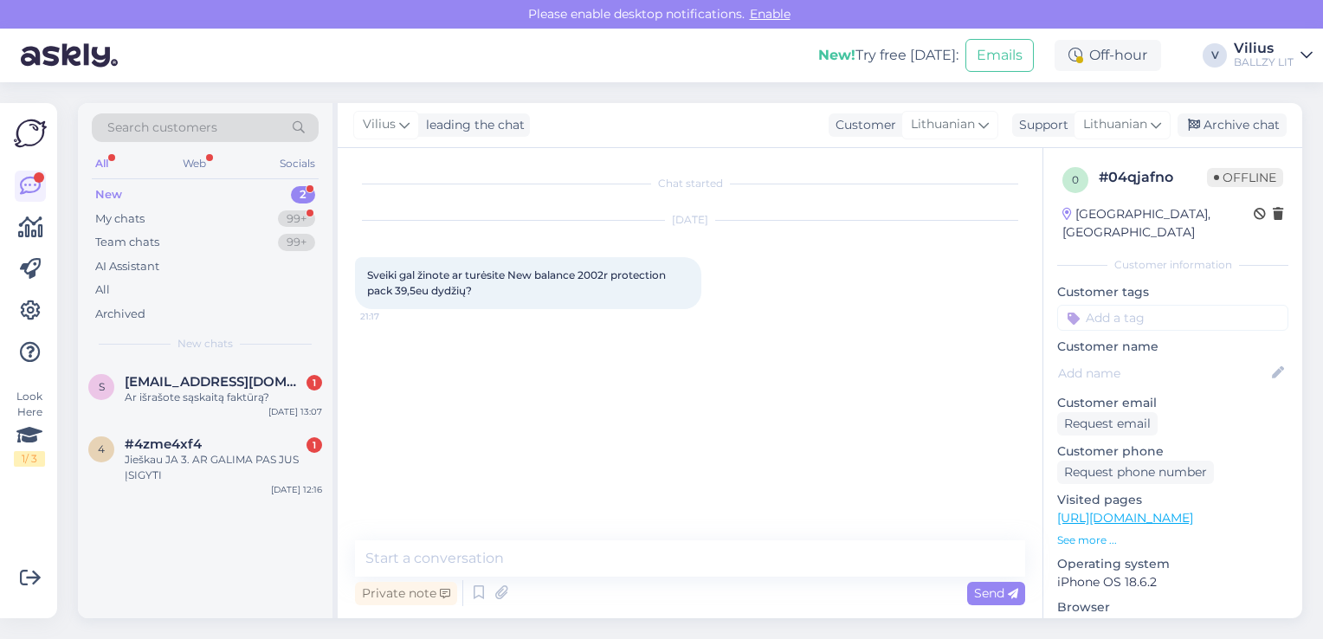
drag, startPoint x: 624, startPoint y: 537, endPoint x: 637, endPoint y: 572, distance: 37.0
click at [637, 572] on div "Chat started [DATE] Sveiki gal žinote ar turėsite New balance 2002r protection …" at bounding box center [690, 383] width 705 height 470
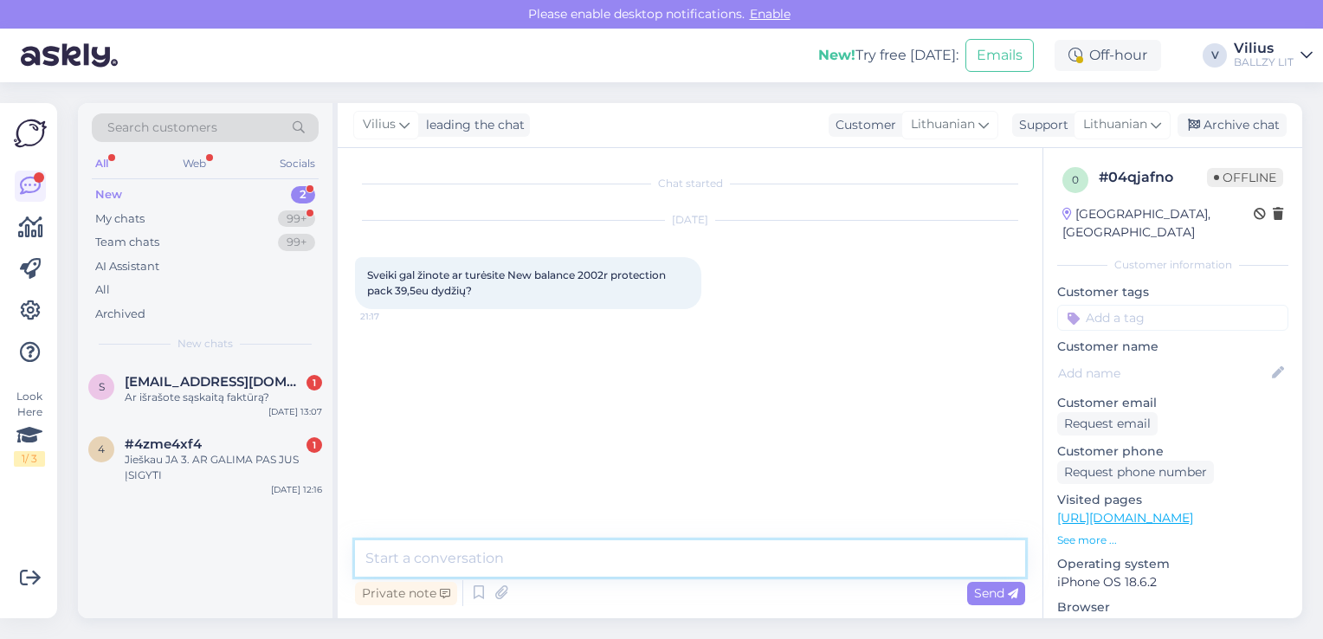
click at [637, 572] on textarea at bounding box center [690, 558] width 670 height 36
type textarea "Laba diena, esamų PP modelių dydžių papildymo tikriausiai jau neturėsime."
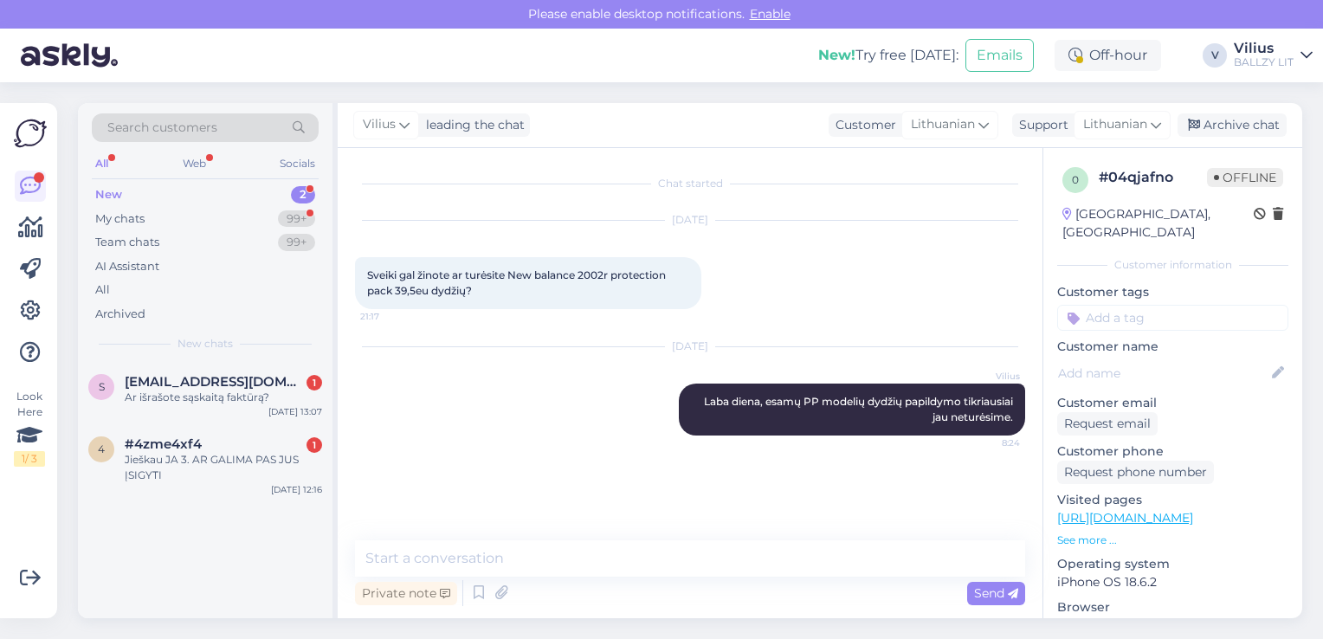
click at [1194, 510] on link "[URL][DOMAIN_NAME]" at bounding box center [1126, 518] width 136 height 16
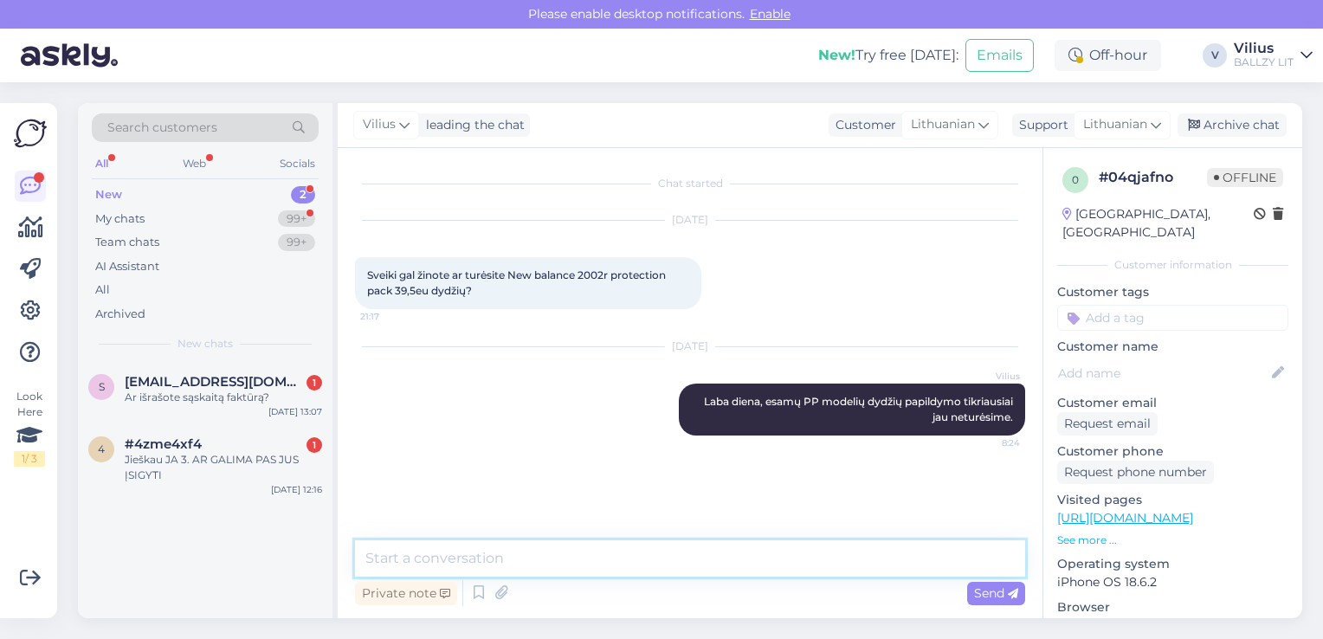
click at [636, 570] on textarea at bounding box center [690, 558] width 670 height 36
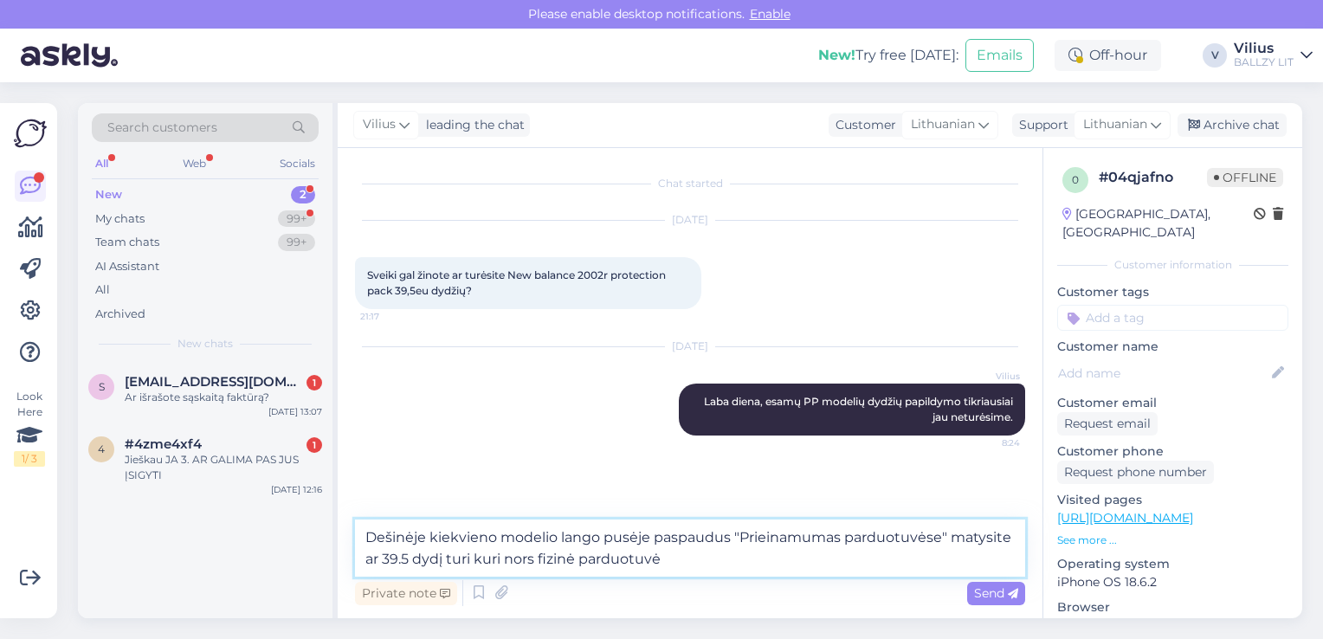
type textarea "Dešinėje kiekvieno modelio lango pusėje paspaudus "Prieinamumas parduotuvėse" m…"
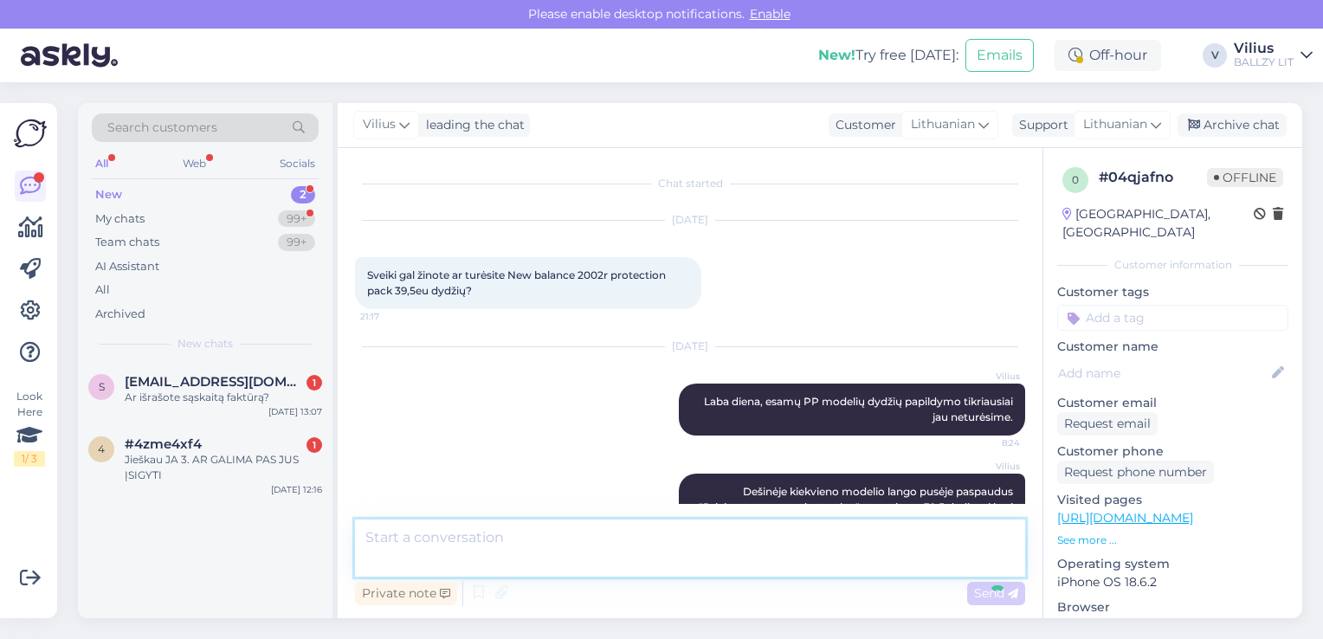
scroll to position [35, 0]
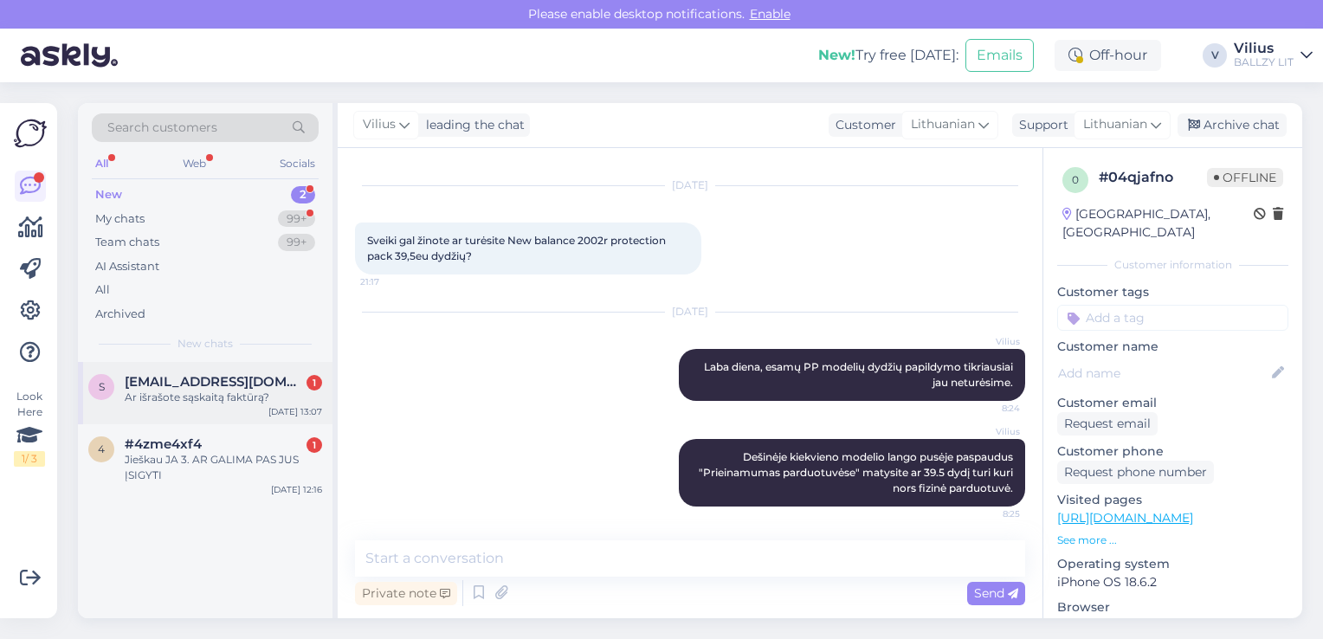
click at [270, 391] on div "Ar išrašote sąskaitą faktūrą?" at bounding box center [223, 398] width 197 height 16
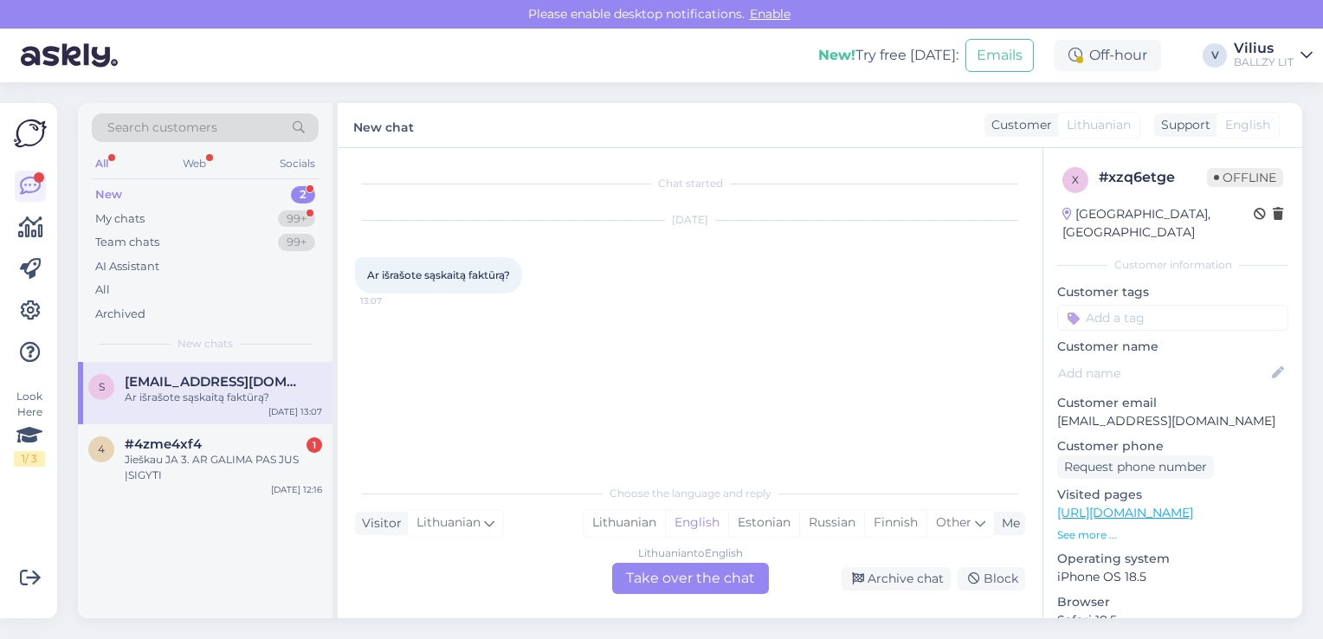
scroll to position [0, 0]
click at [605, 520] on div "Lithuanian" at bounding box center [624, 523] width 81 height 26
click at [672, 566] on div "Lithuanian to Lithuanian Take over the chat" at bounding box center [690, 578] width 157 height 31
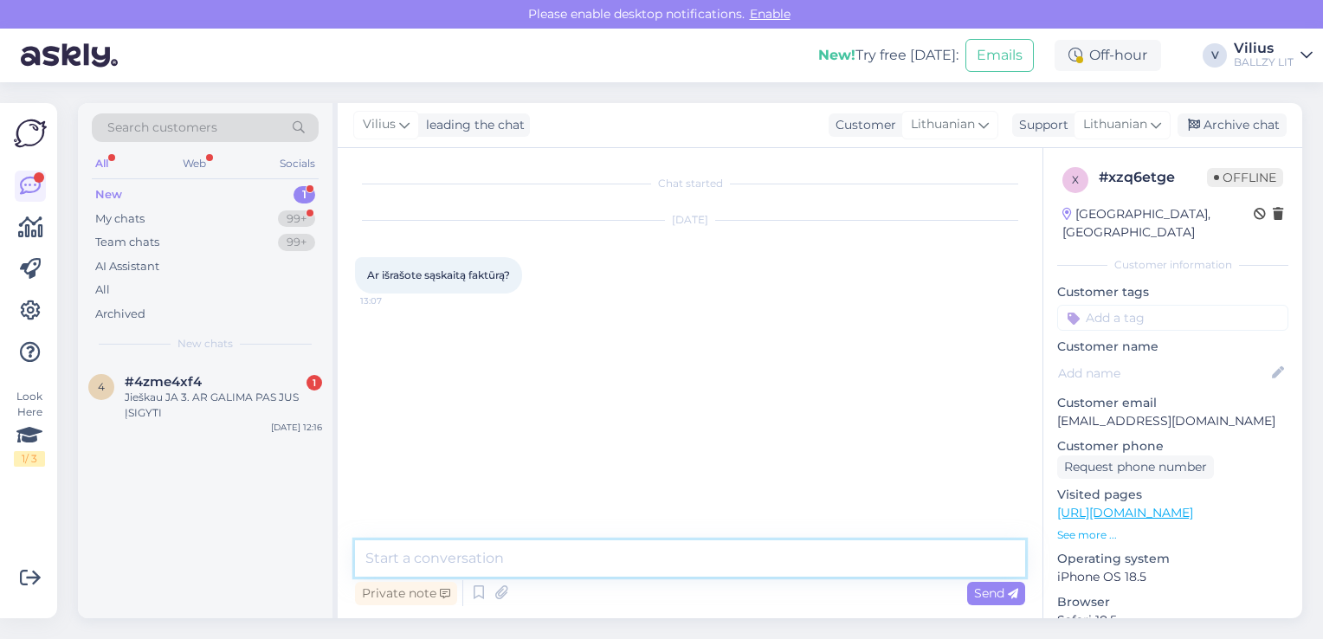
click at [634, 546] on textarea at bounding box center [690, 558] width 670 height 36
type textarea ":"
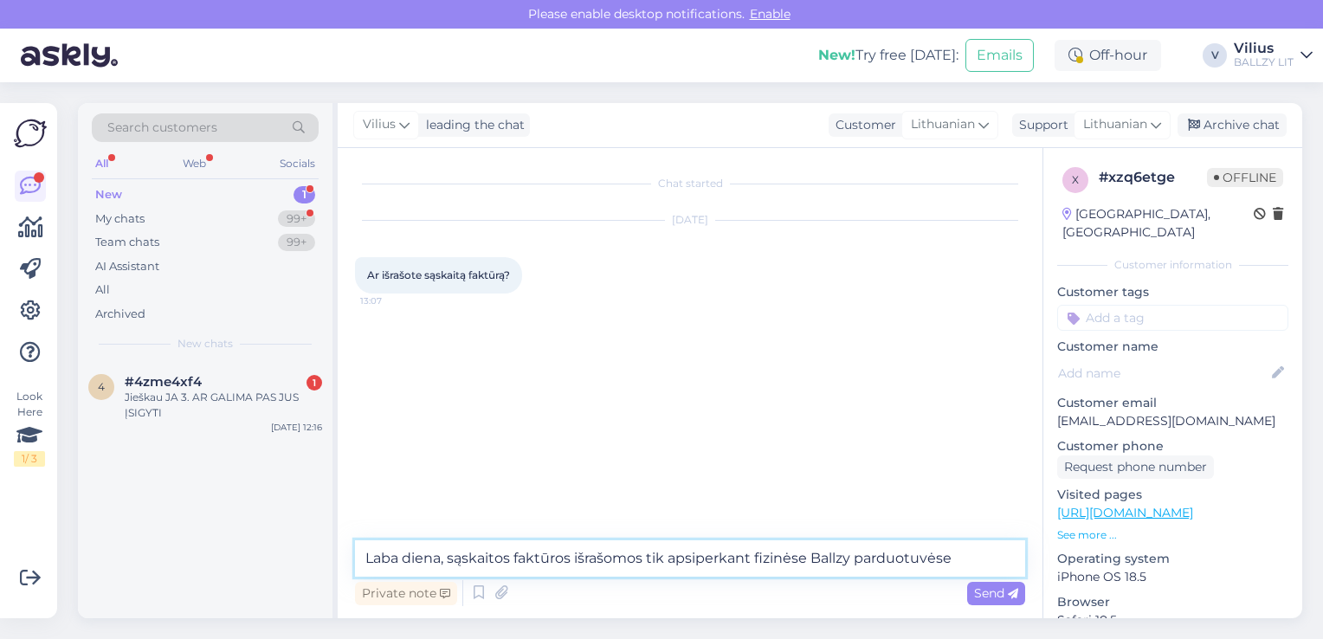
type textarea "Laba diena, sąskaitos faktūros išrašomos tik apsiperkant fizinėse Ballzy parduo…"
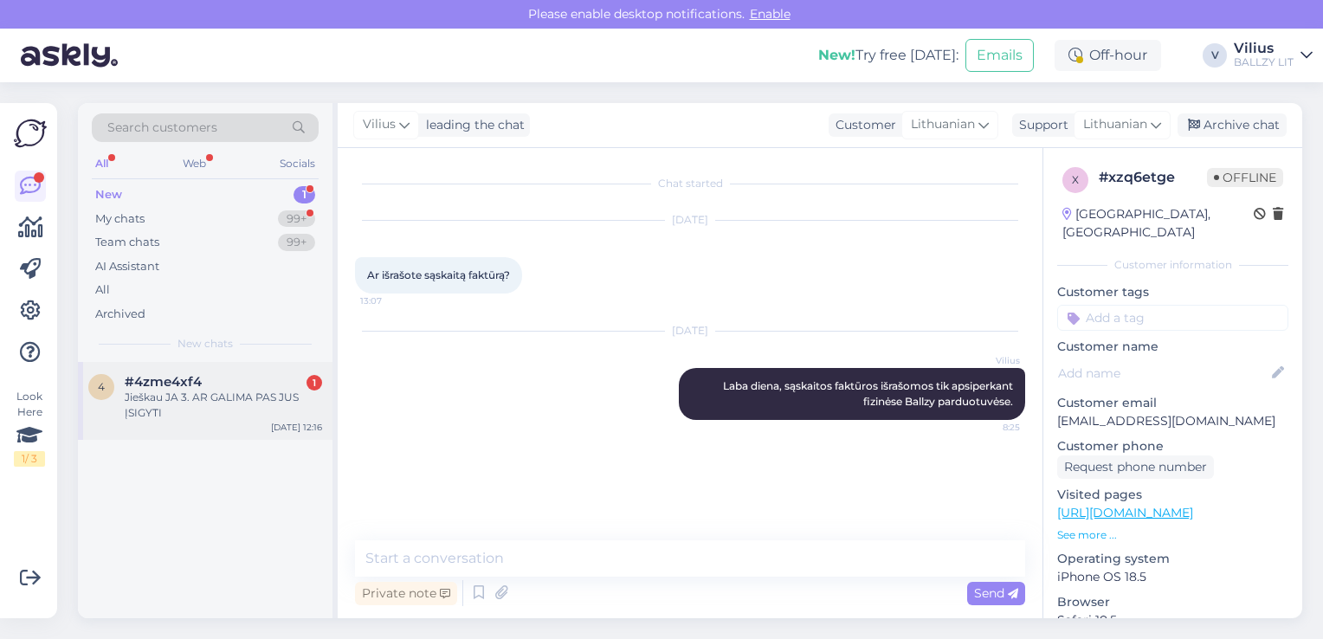
click at [191, 424] on div "4 #4zme4xf4 1 Jieškau JA 3. AR GALIMA PAS JUS ĮSIGYTI [DATE] 12:16" at bounding box center [205, 401] width 255 height 78
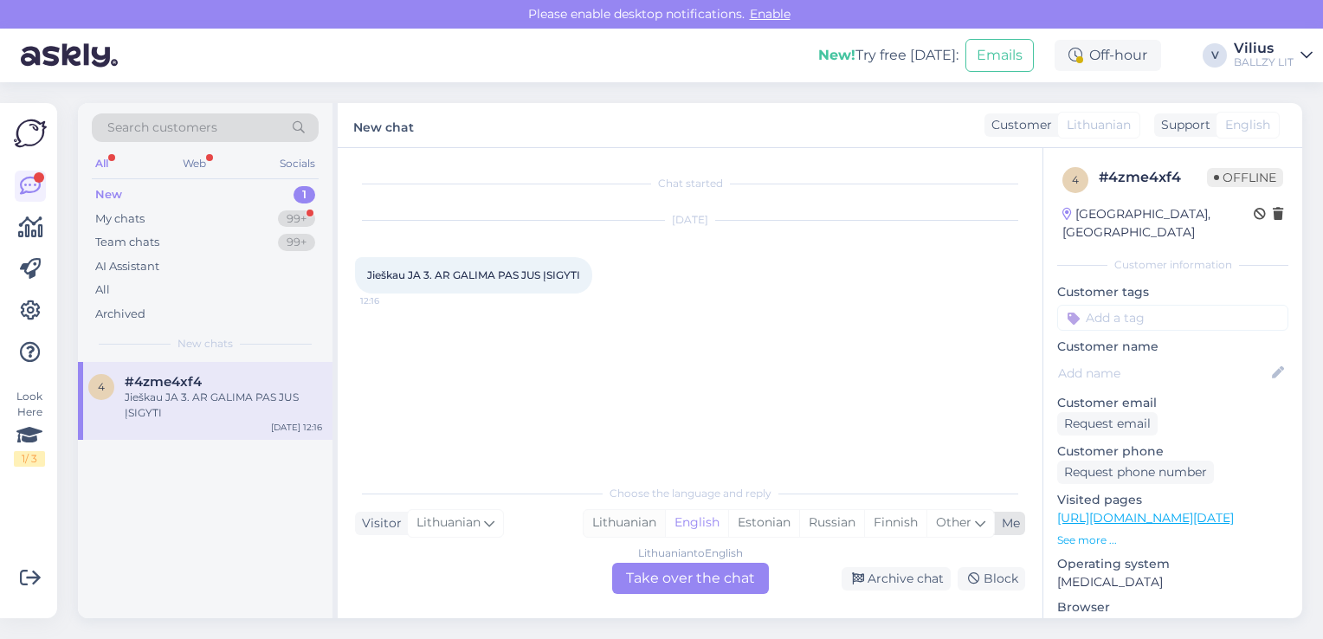
click at [599, 523] on div "Lithuanian" at bounding box center [624, 523] width 81 height 26
click at [689, 576] on div "Lithuanian to Lithuanian Take over the chat" at bounding box center [690, 578] width 157 height 31
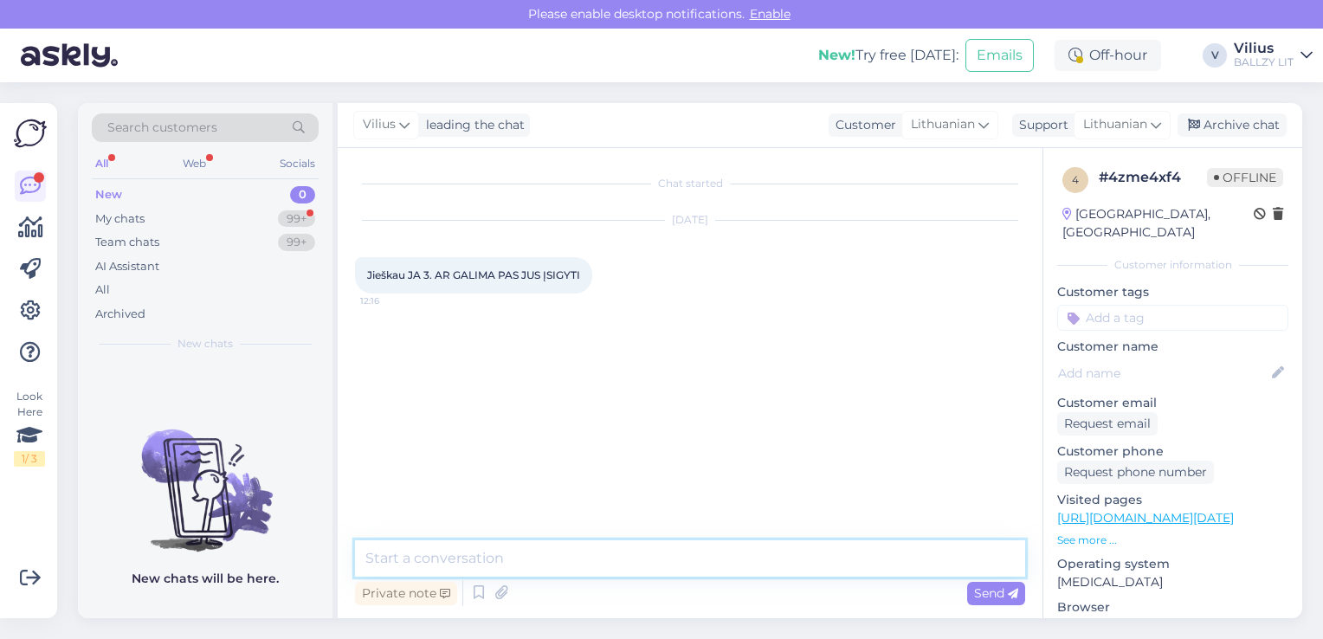
click at [644, 542] on textarea at bounding box center [690, 558] width 670 height 36
type textarea "Sveiki, šiuo metu neturime, bet artimiausiu metu turėtų atsirasti."
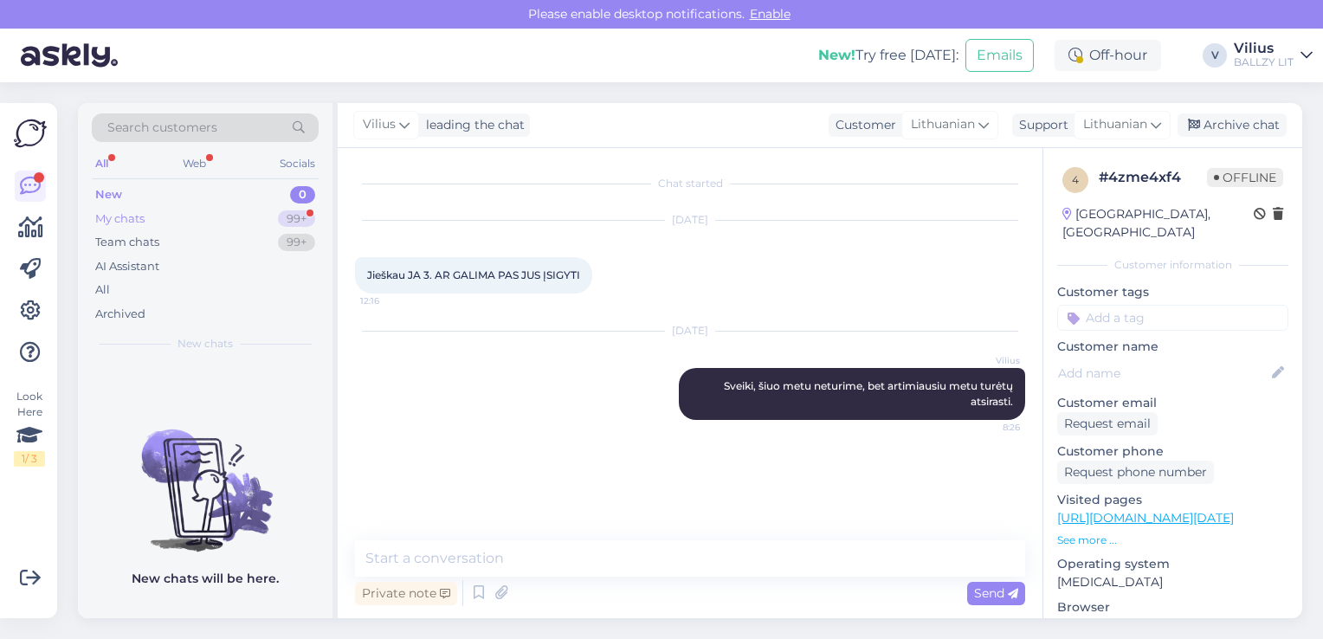
click at [180, 216] on div "My chats 99+" at bounding box center [205, 219] width 227 height 24
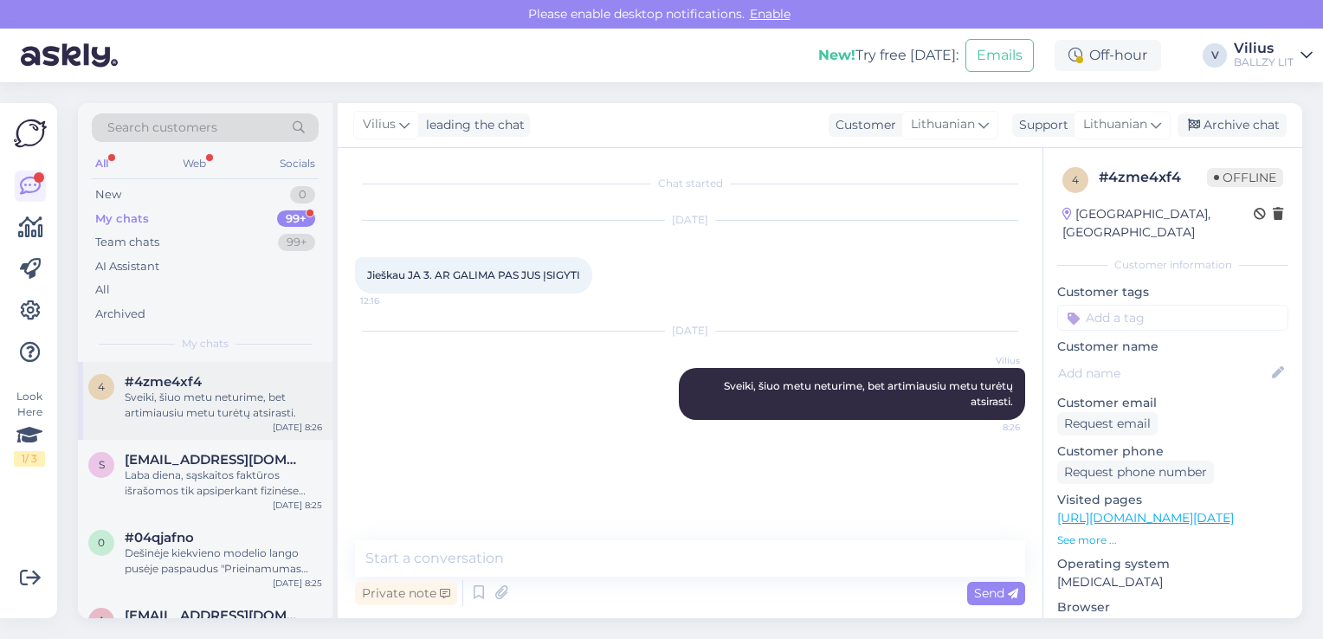
click at [199, 374] on span "#4zme4xf4" at bounding box center [163, 382] width 77 height 16
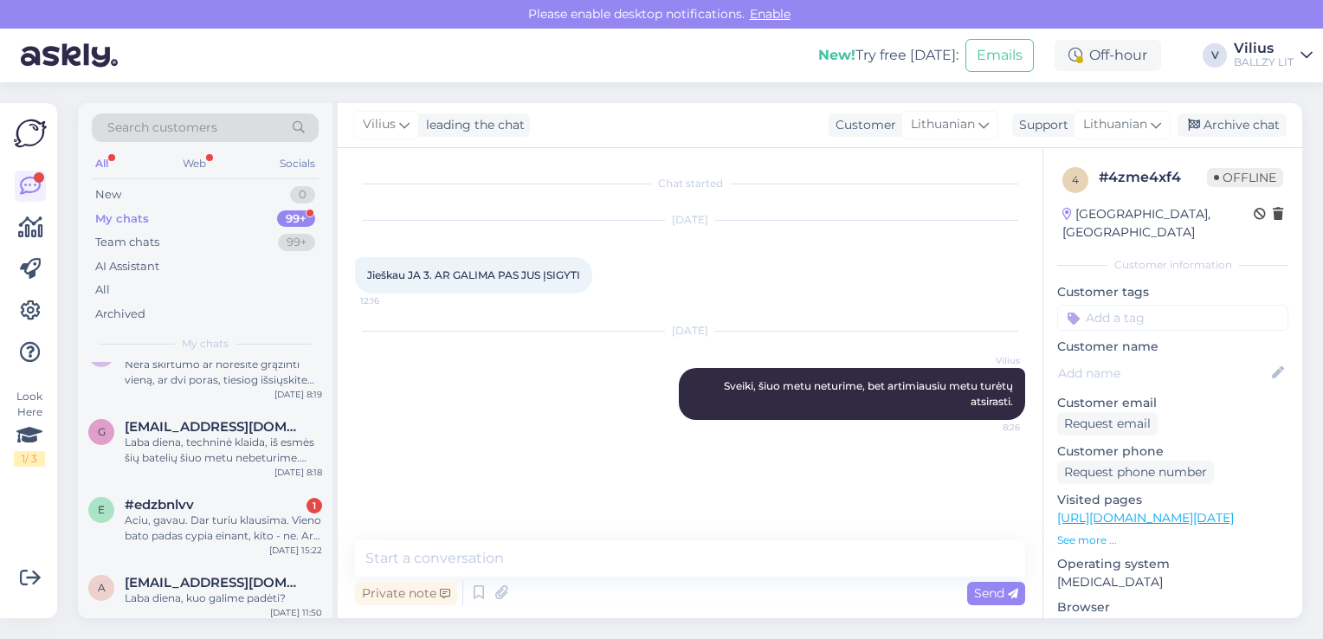
scroll to position [554, 0]
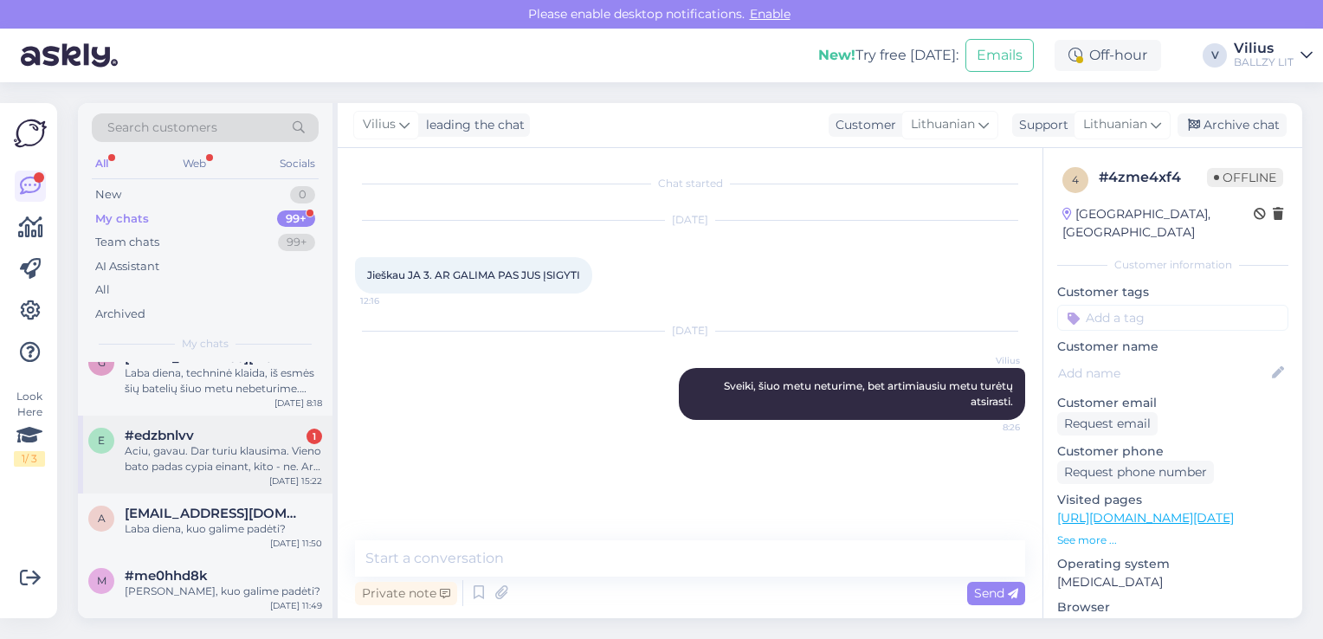
click at [236, 455] on div "Aciu, gavau. Dar turiu klausima. Vieno bato padas cypia einant, kito - ne. Ar m…" at bounding box center [223, 458] width 197 height 31
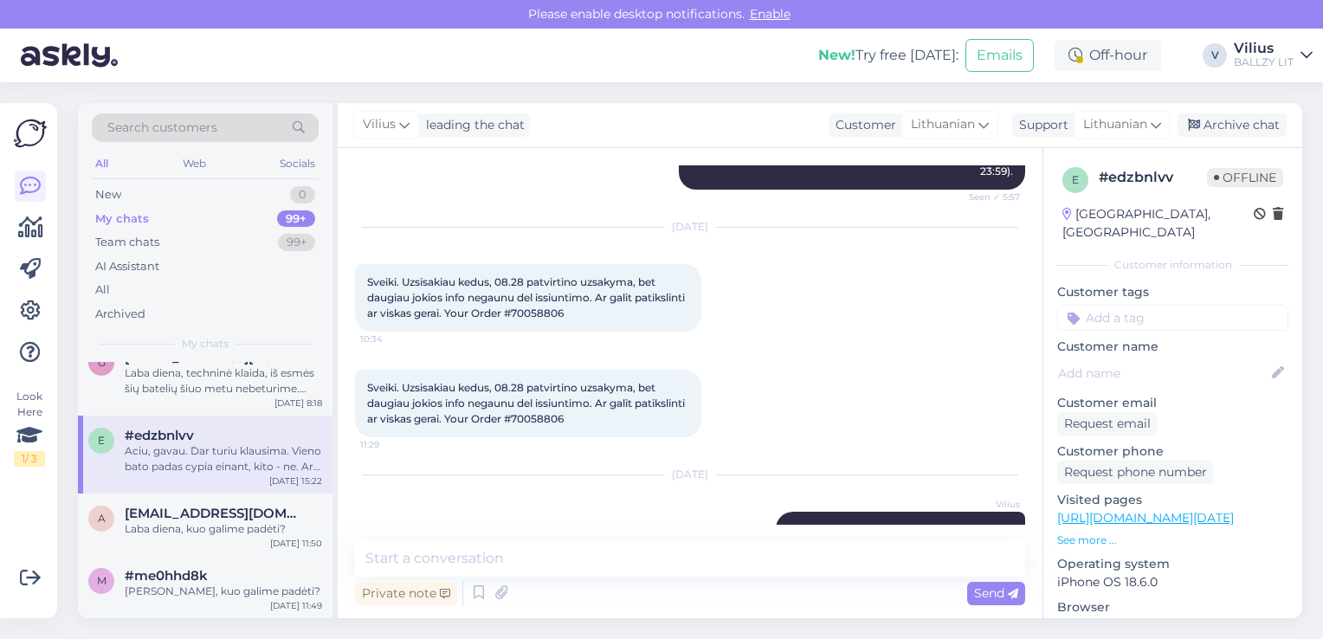
scroll to position [412, 0]
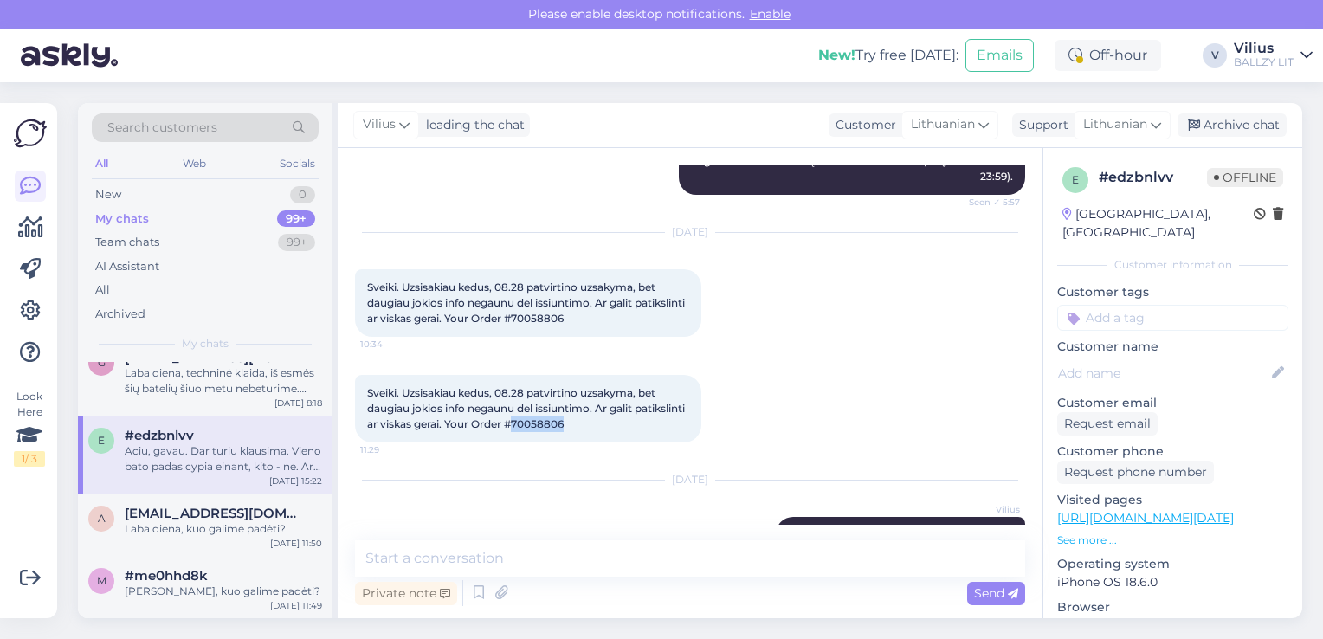
drag, startPoint x: 570, startPoint y: 419, endPoint x: 618, endPoint y: 422, distance: 48.6
click at [618, 422] on span "Sveiki. Uzsisakiau kedus, 08.28 patvirtino uzsakyma, bet daugiau jokios info ne…" at bounding box center [527, 408] width 320 height 44
copy span "70058806"
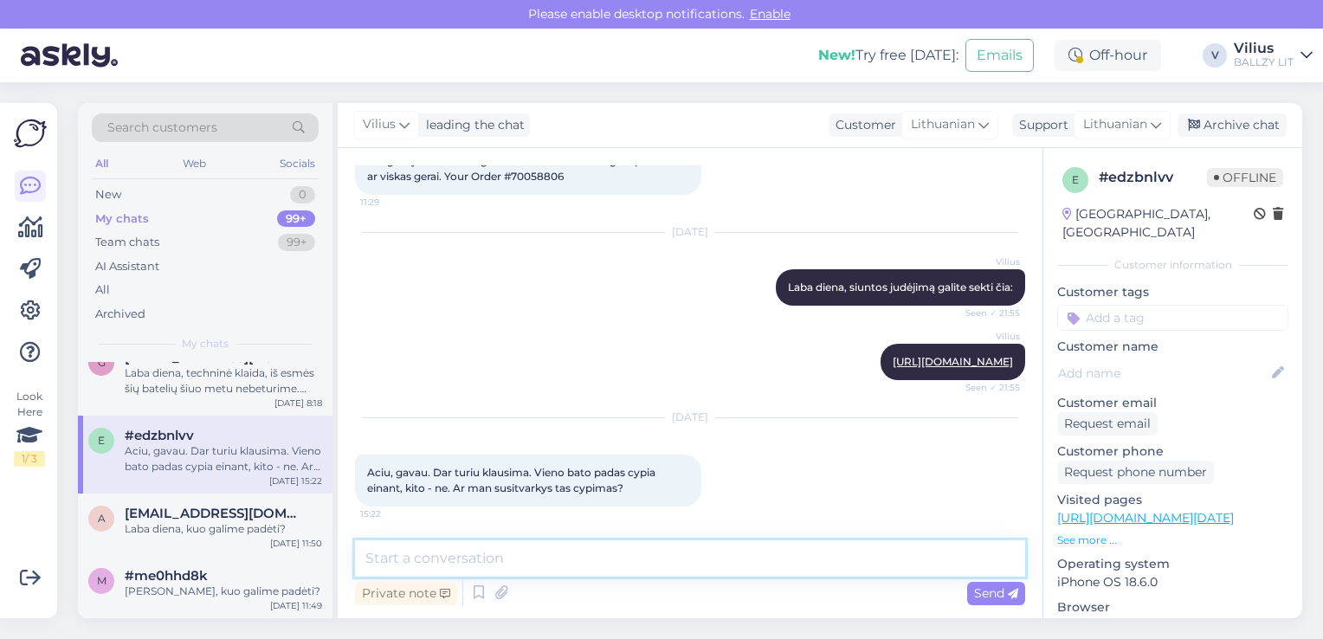
click at [748, 568] on textarea at bounding box center [690, 558] width 670 height 36
type textarea "Laba diena, deja tokių dalykų nežinome."
